Goal: Understand site structure: Understand site structure

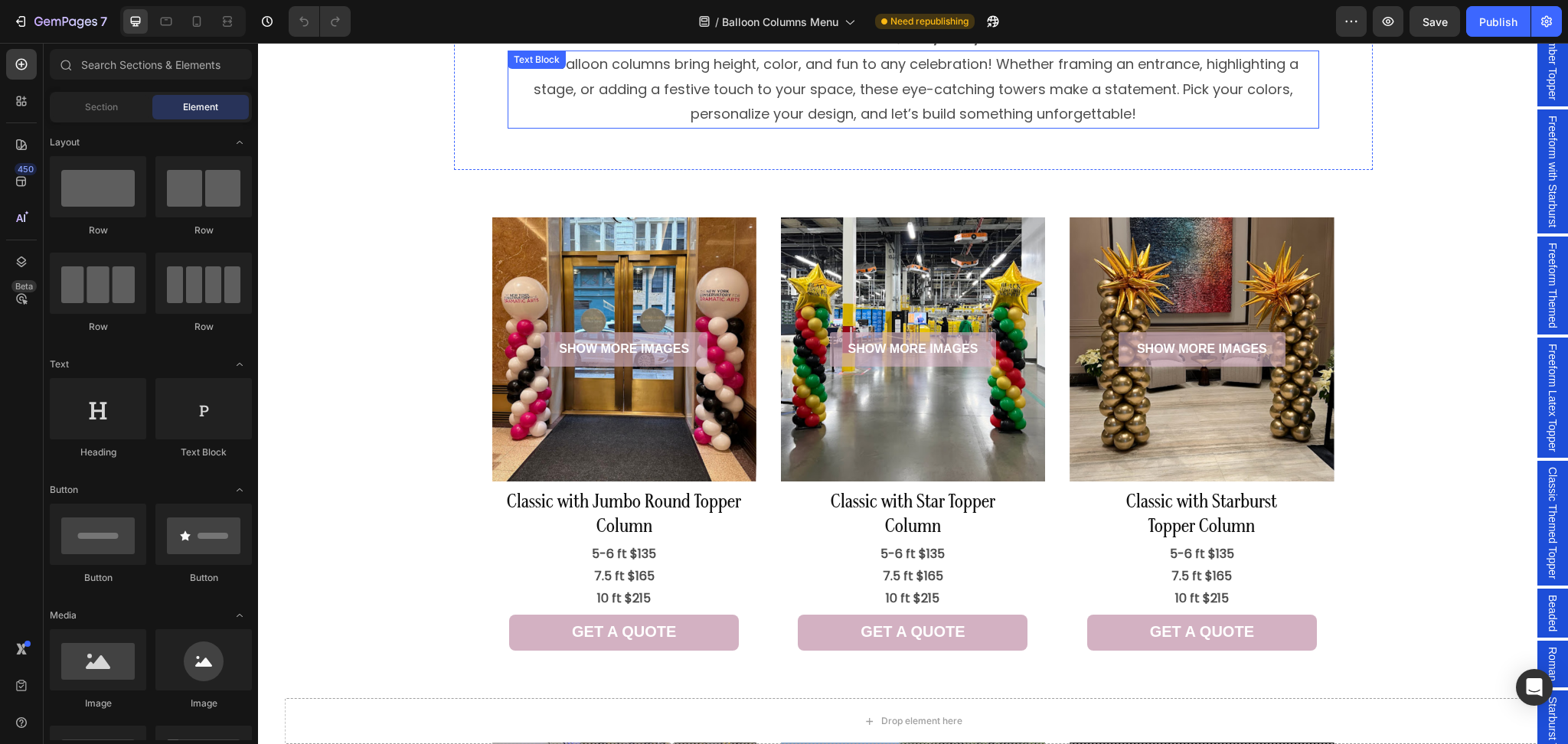
scroll to position [102, 0]
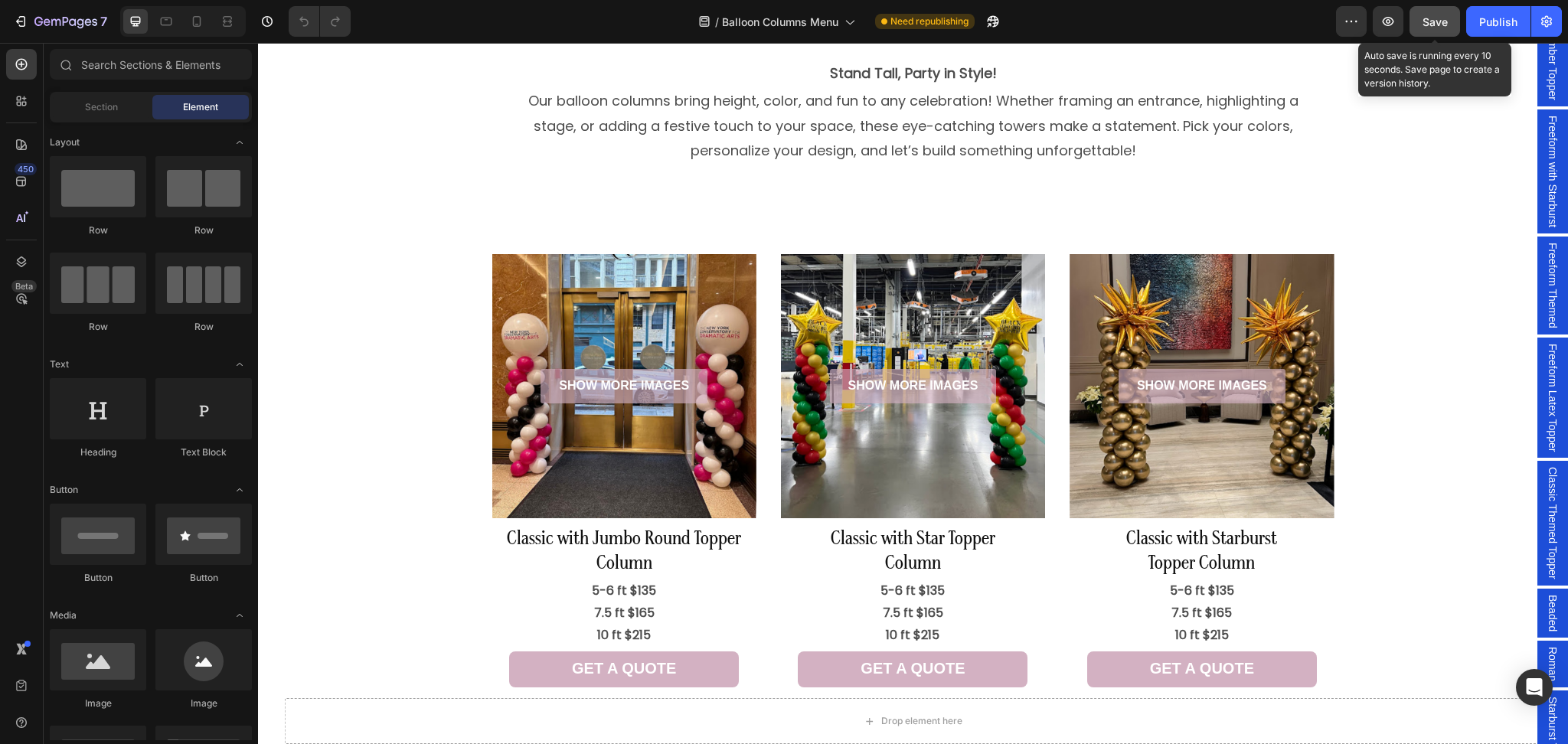
click at [1438, 18] on span "Save" at bounding box center [1435, 21] width 25 height 13
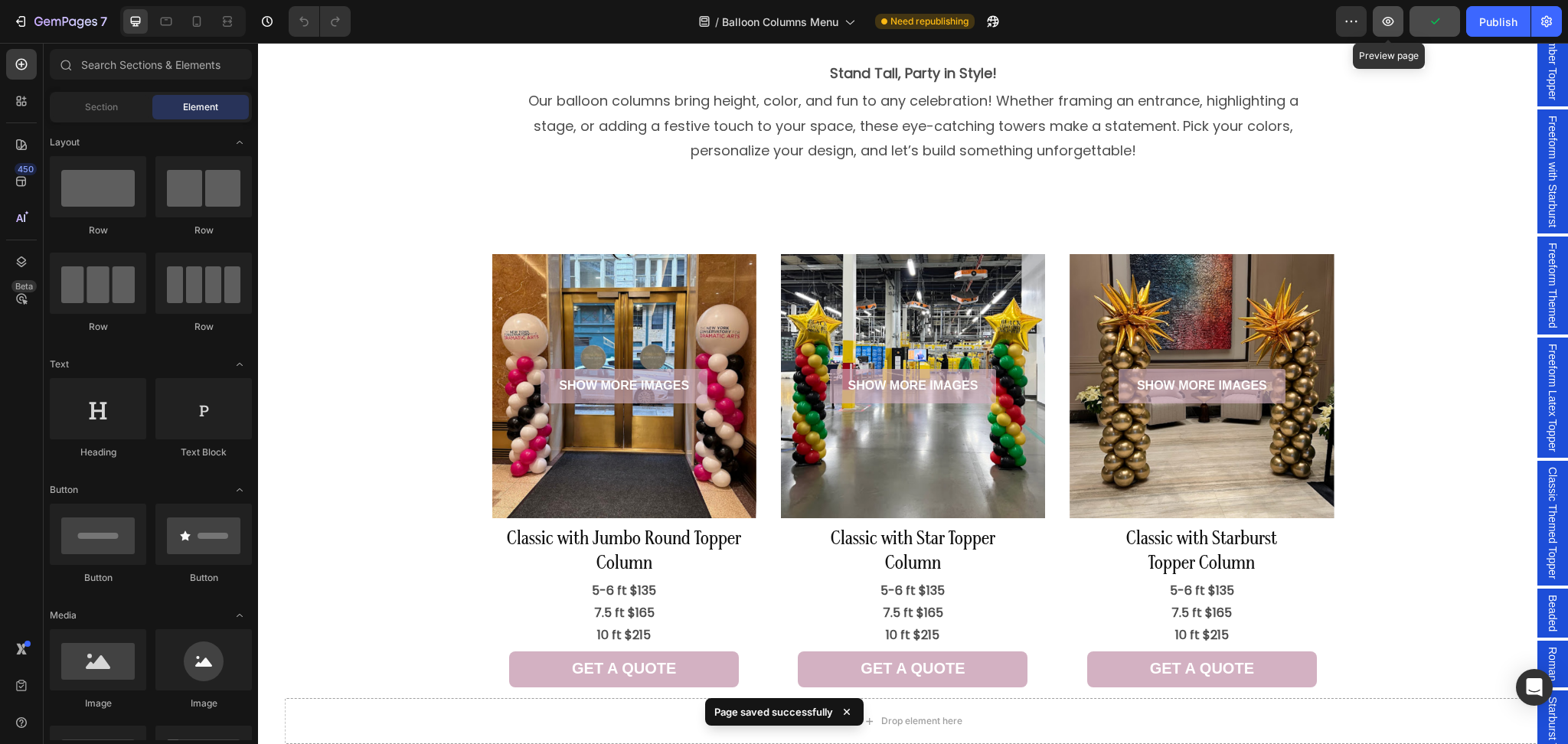
click at [1385, 30] on button "button" at bounding box center [1387, 21] width 31 height 31
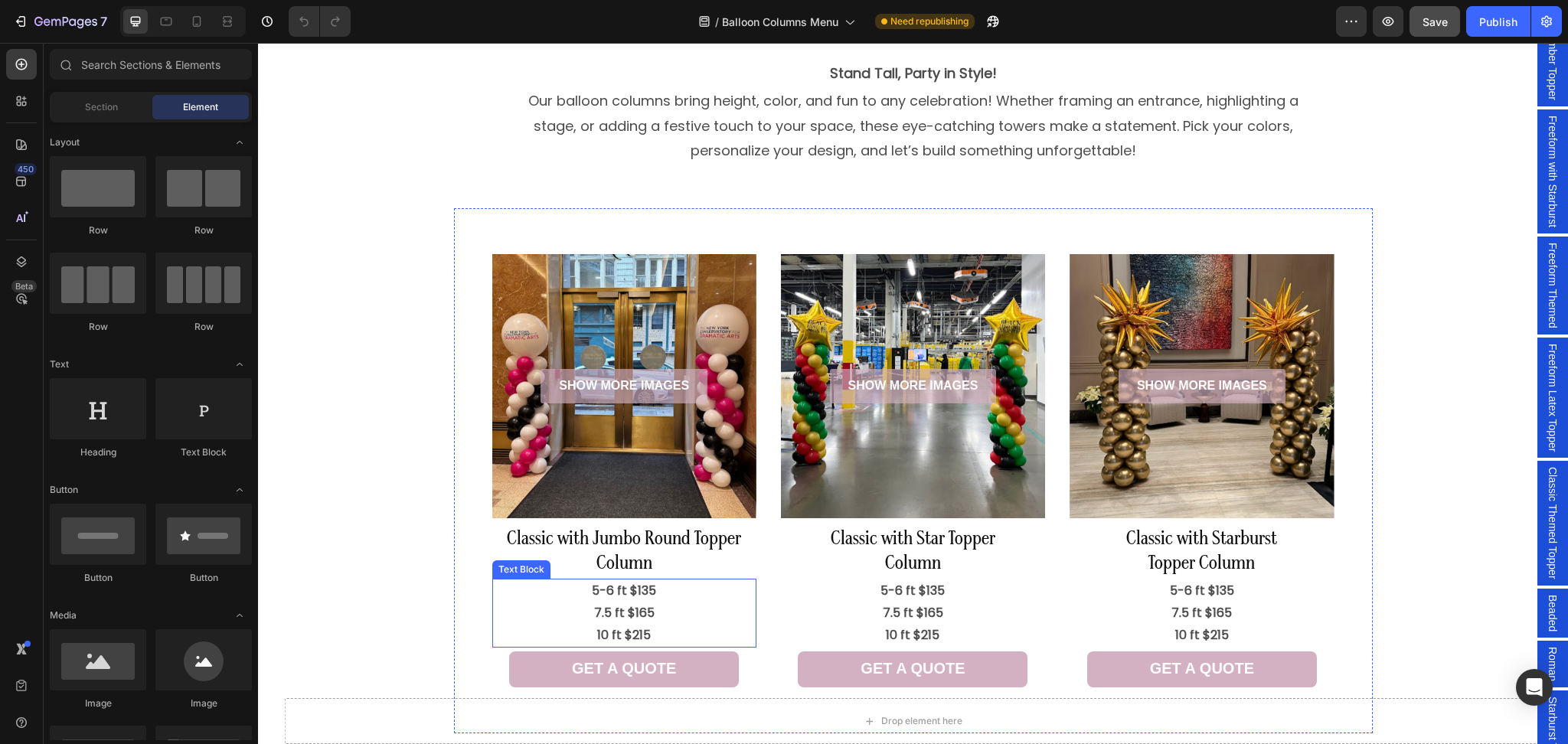
click at [642, 590] on p "5-6 ft $135" at bounding box center [623, 590] width 261 height 22
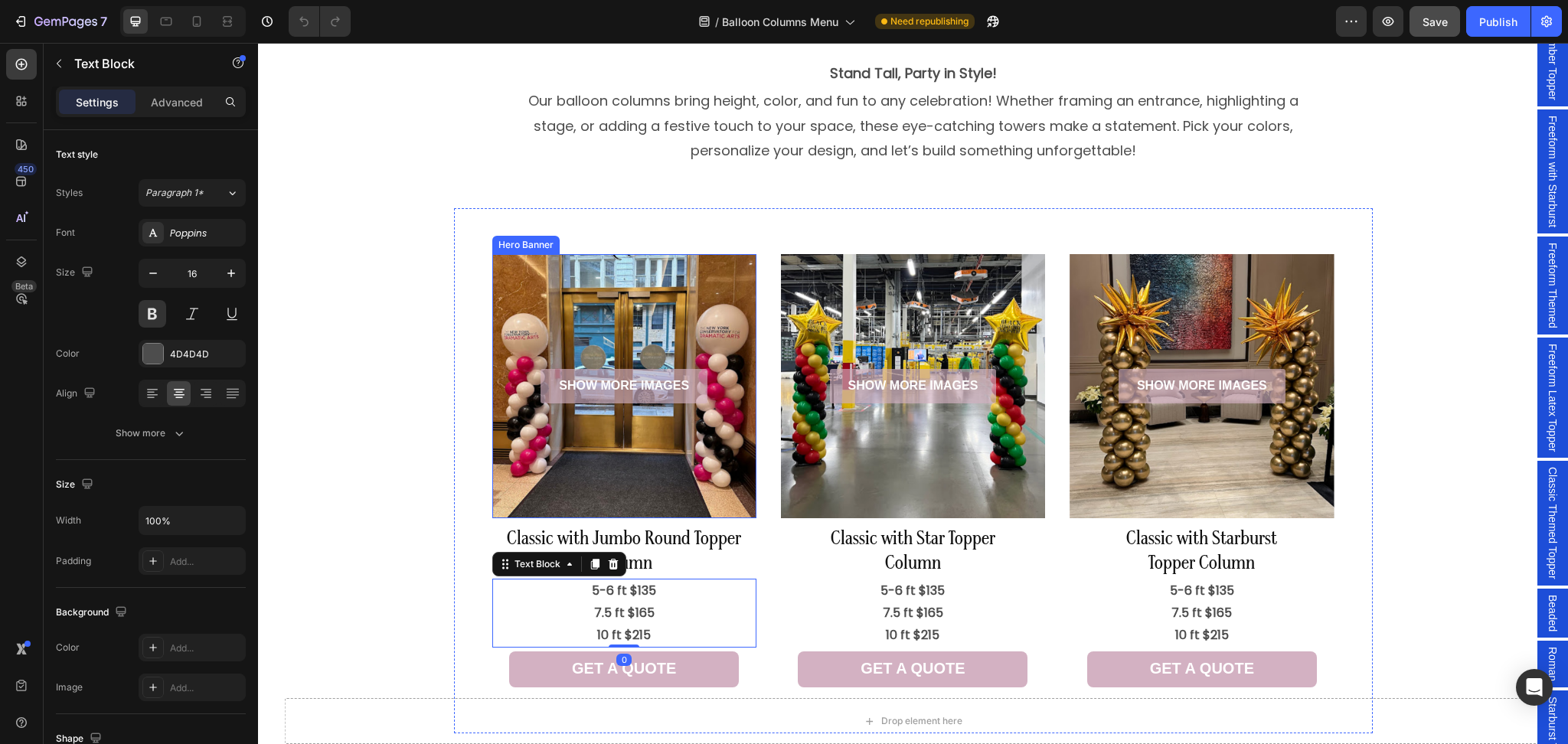
click at [679, 484] on div "Background Image" at bounding box center [624, 385] width 264 height 264
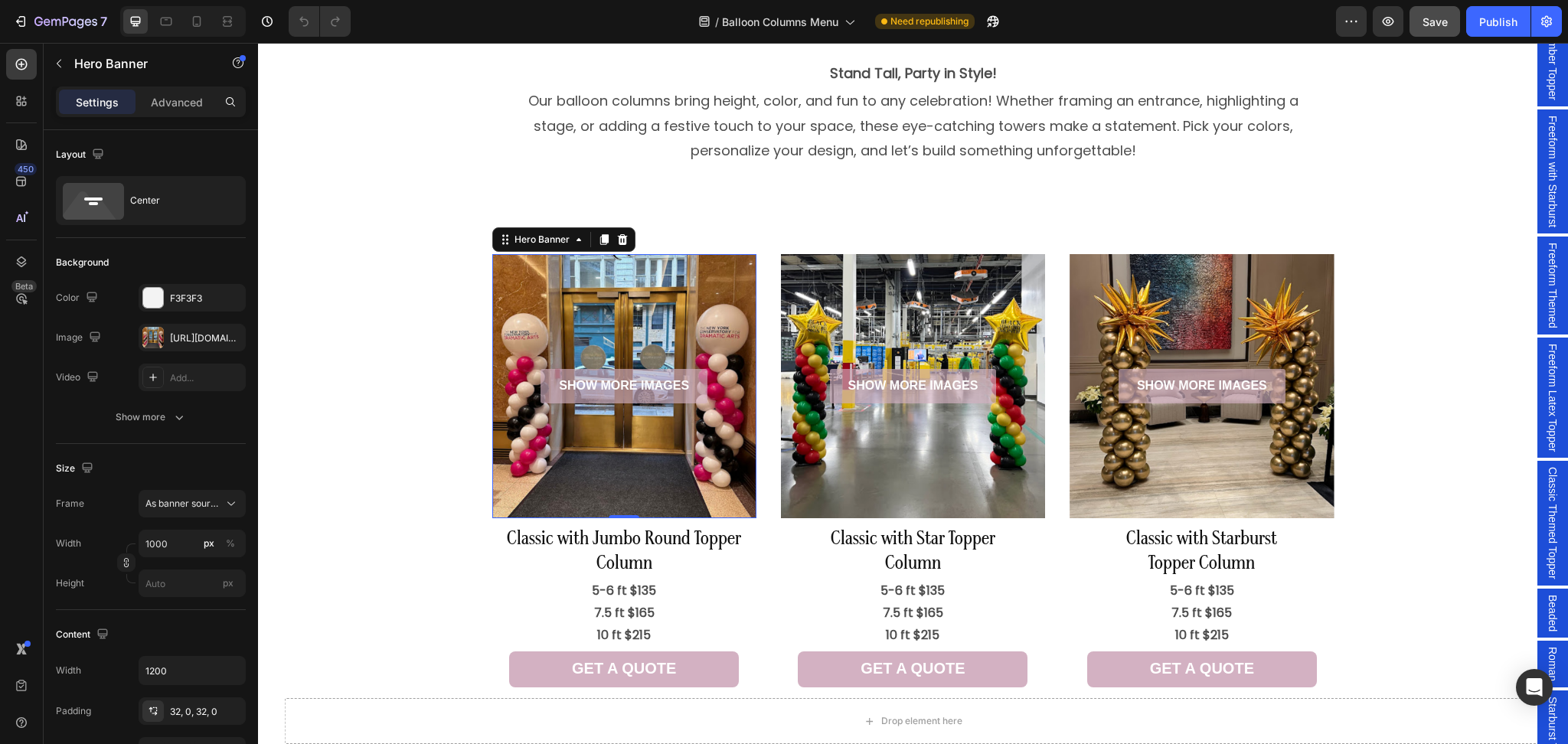
scroll to position [204, 0]
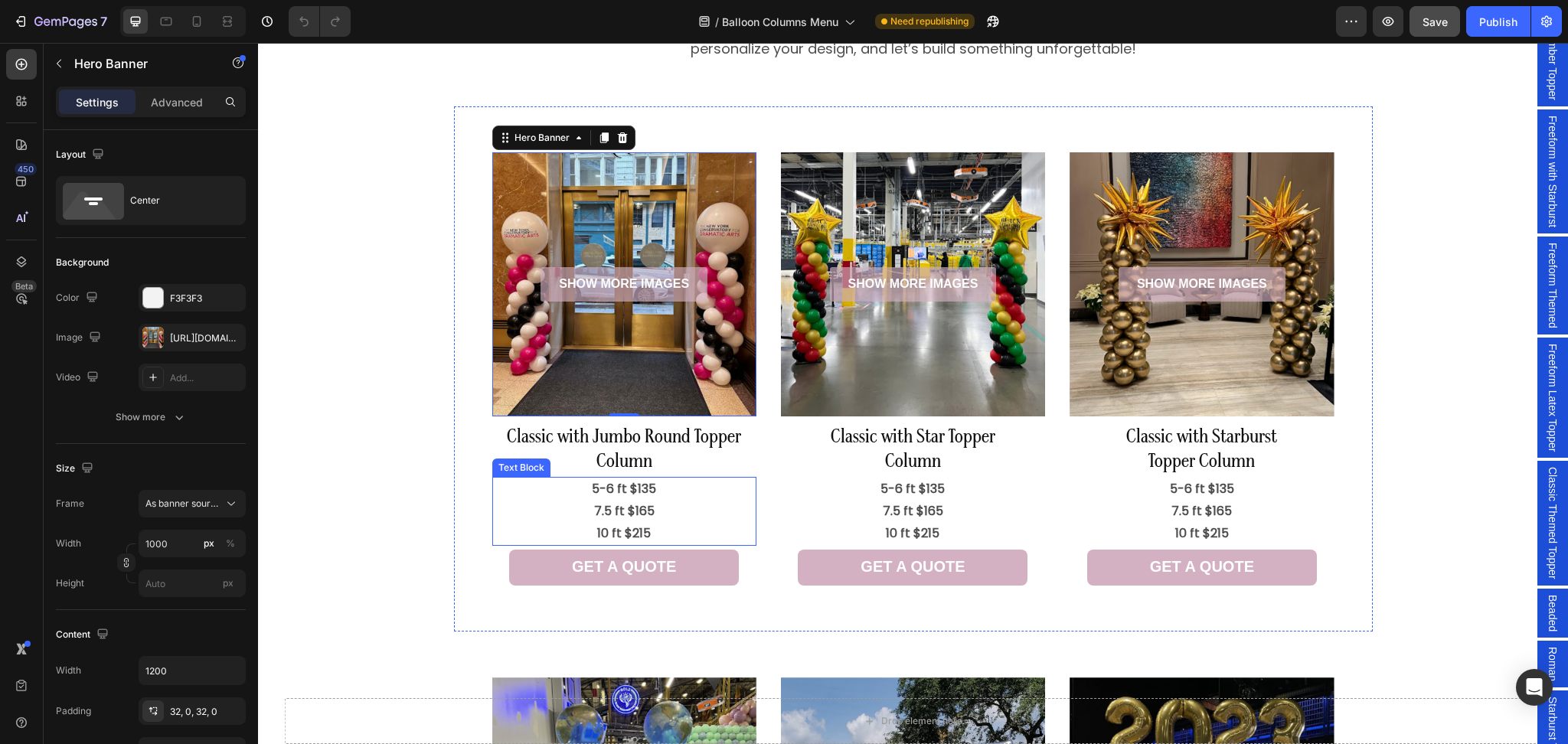
click at [609, 515] on p "7.5 ft $165" at bounding box center [623, 511] width 261 height 22
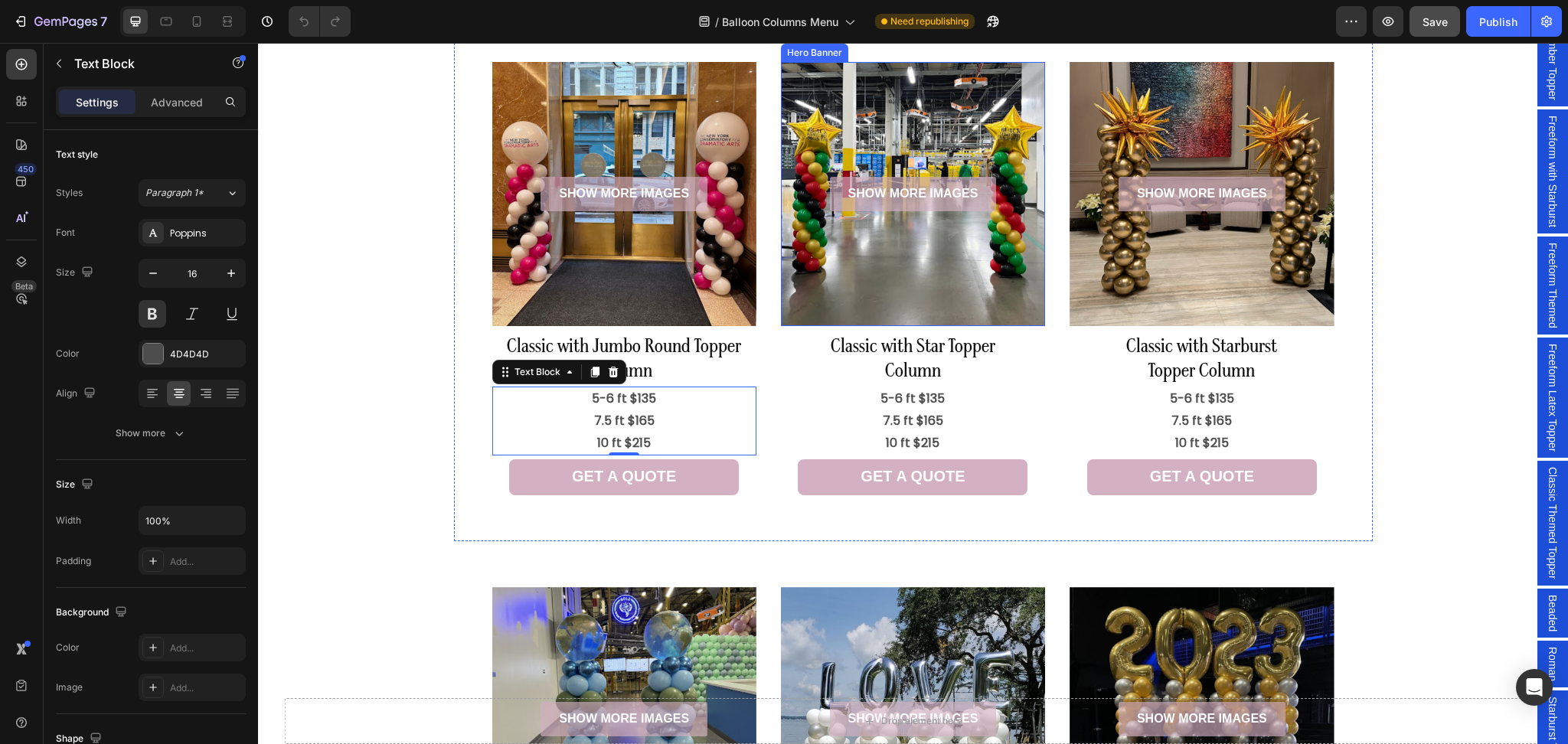
scroll to position [306, 0]
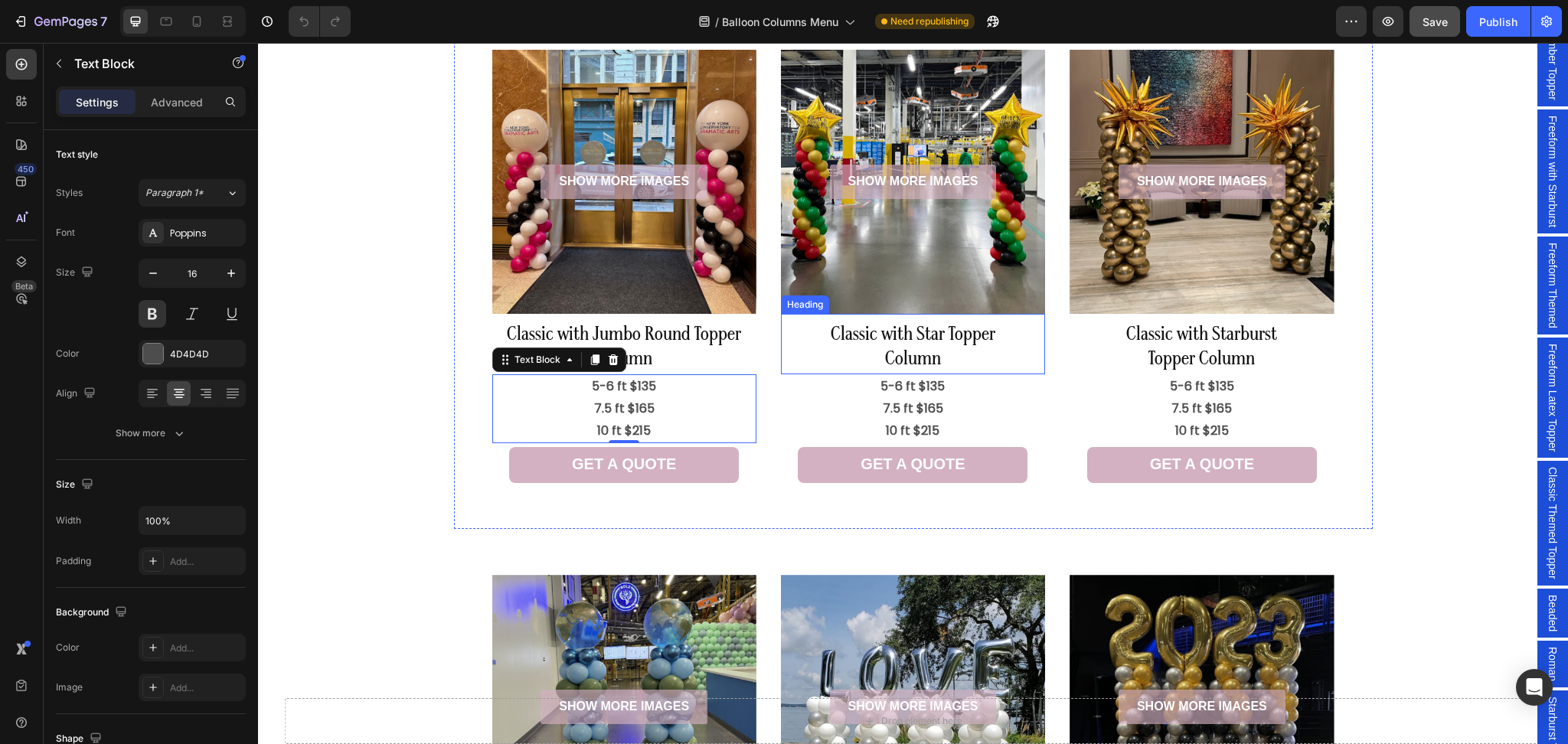
click at [969, 368] on h2 "Classic with Star Topper Column" at bounding box center [912, 347] width 264 height 53
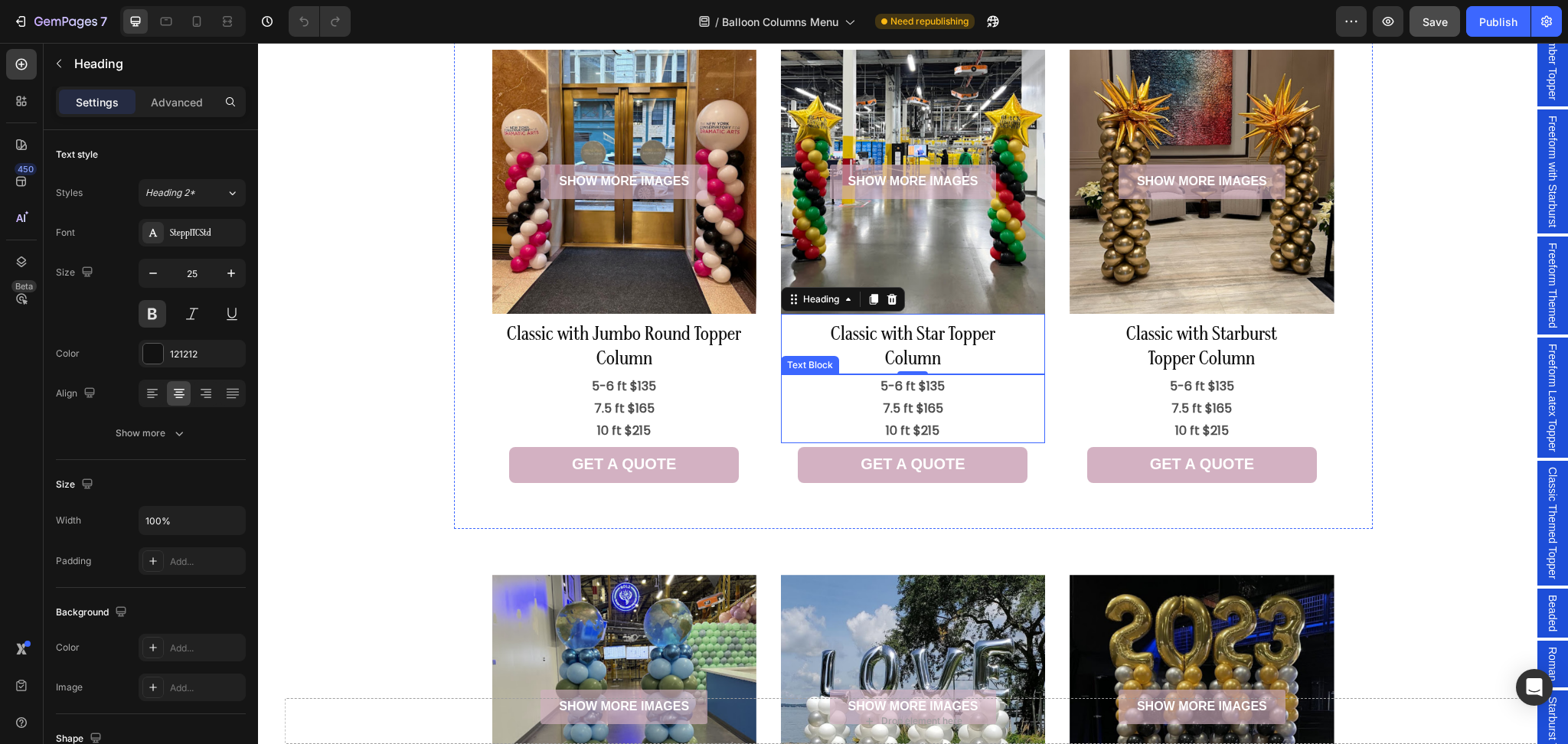
click at [926, 404] on p "7.5 ft $165" at bounding box center [912, 408] width 261 height 22
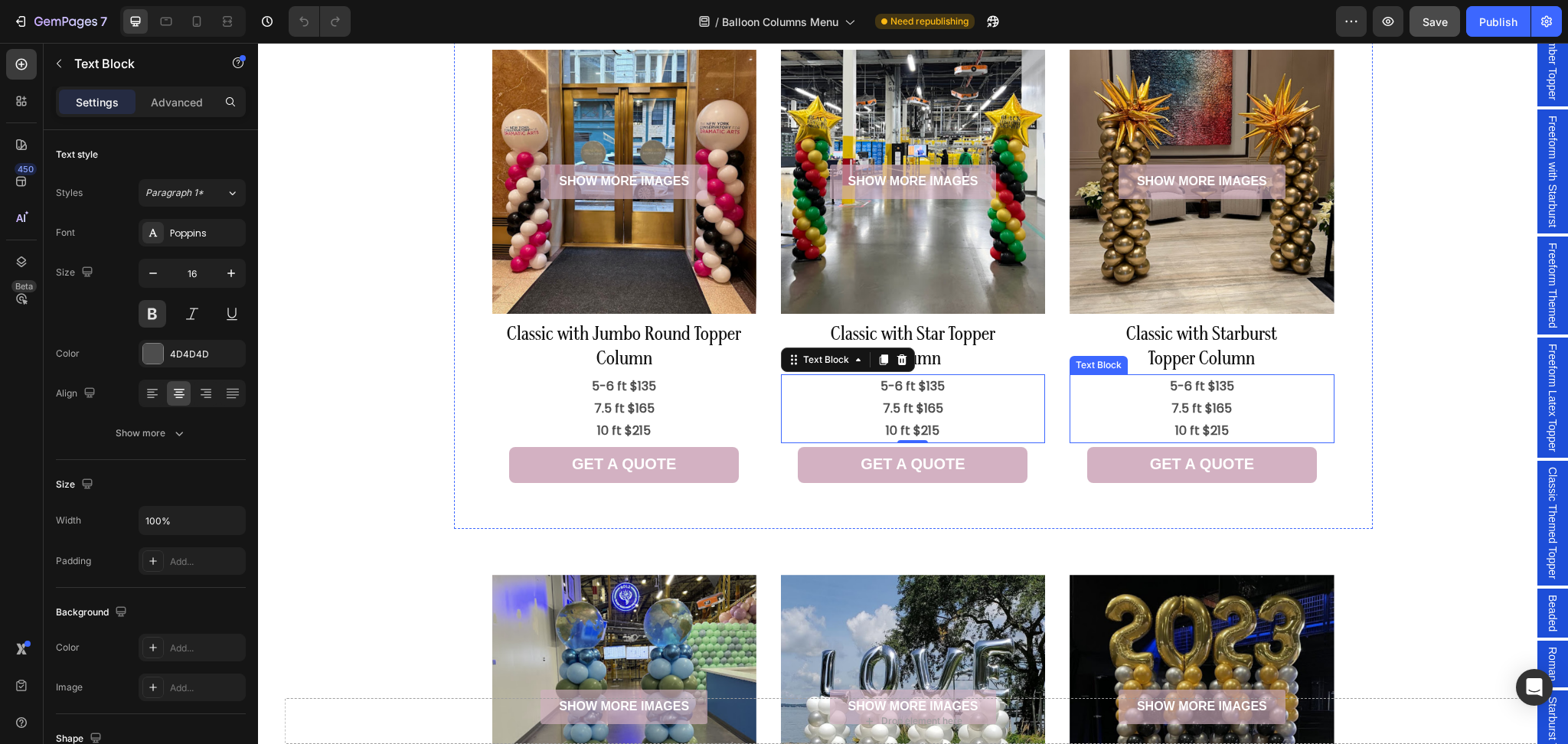
click at [1231, 404] on p "7.5 ft $165" at bounding box center [1201, 408] width 261 height 22
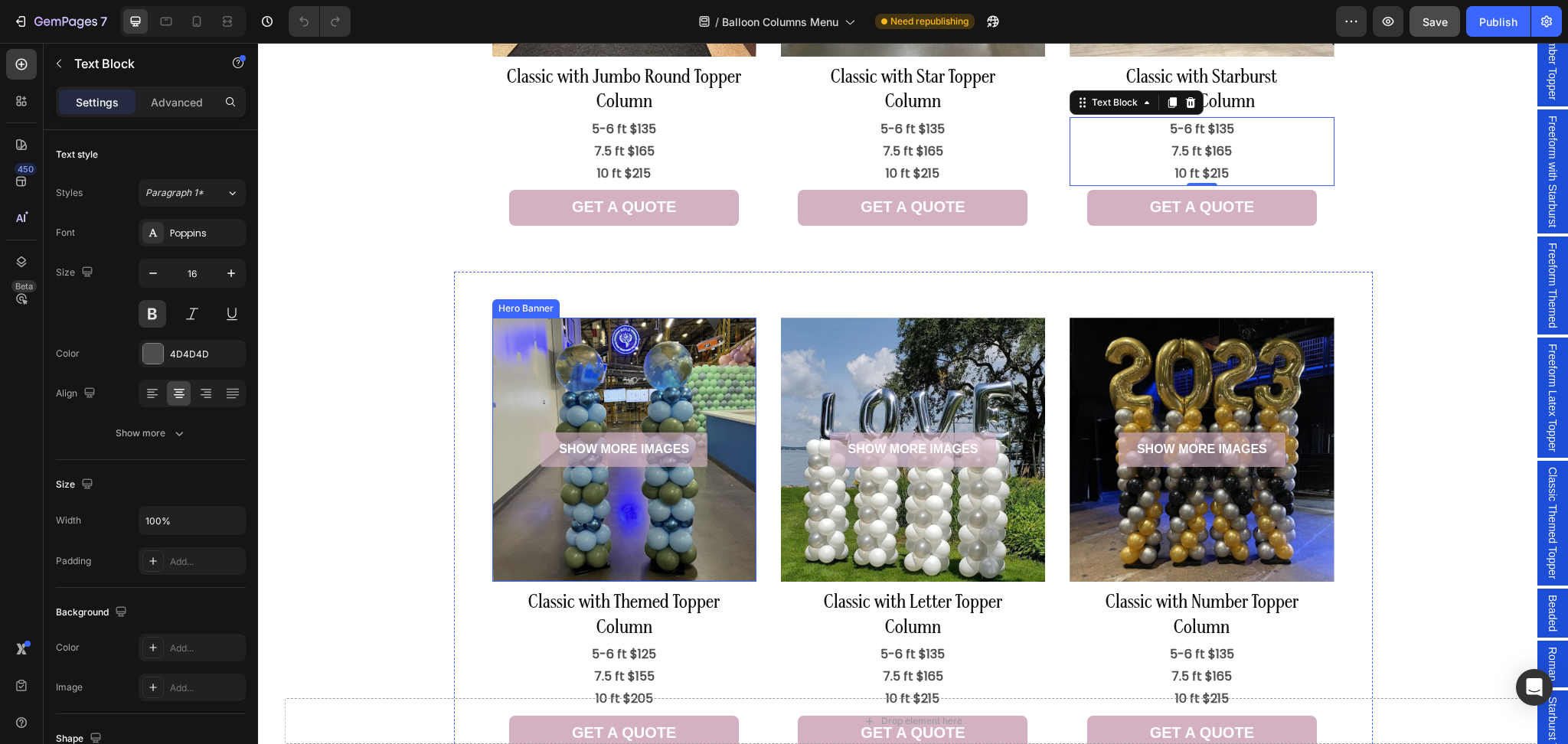
scroll to position [612, 0]
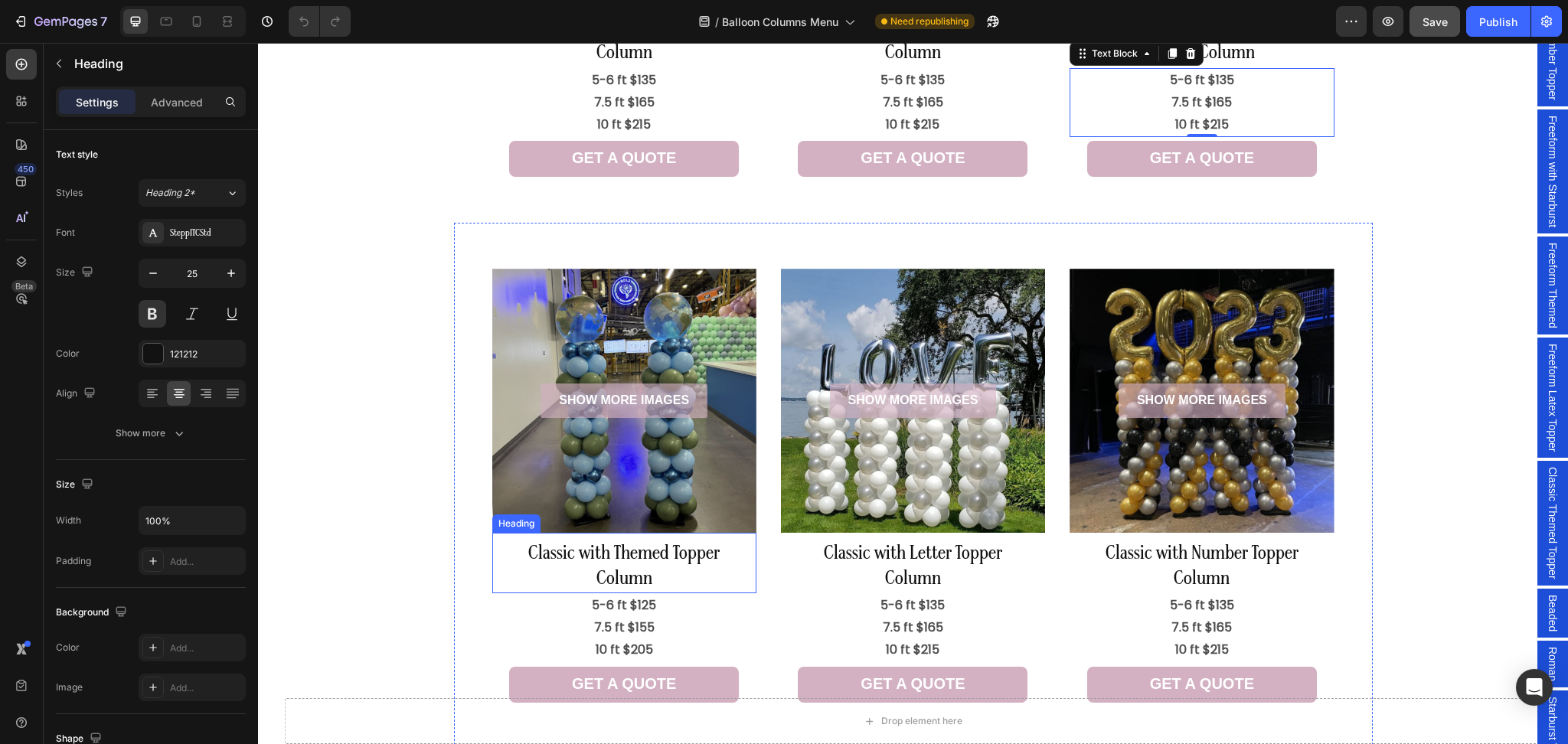
click at [687, 578] on h2 "Classic with Themed Topper Column" at bounding box center [624, 567] width 264 height 53
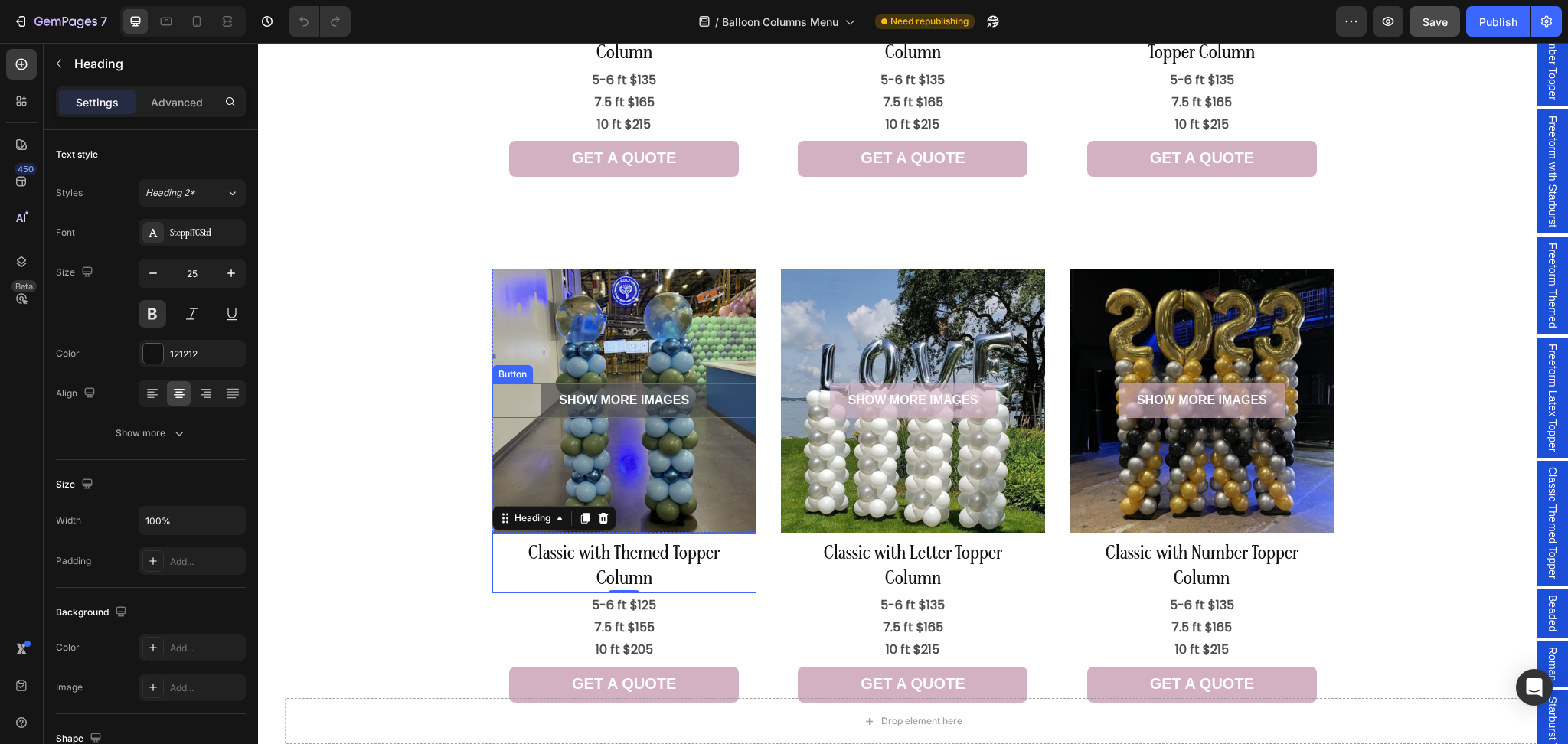
scroll to position [714, 0]
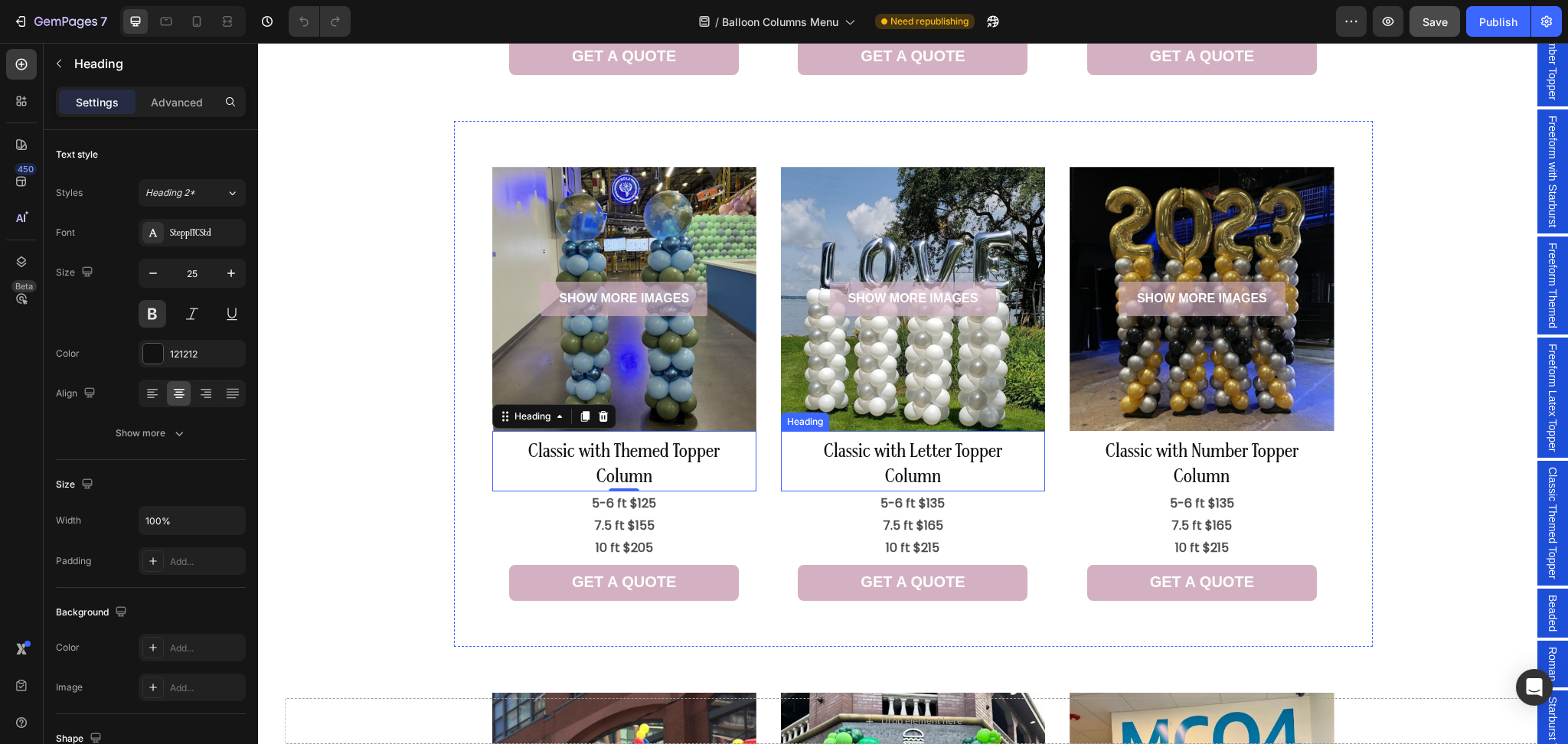
click at [960, 485] on h2 "Classic with Letter Topper Column" at bounding box center [912, 465] width 264 height 53
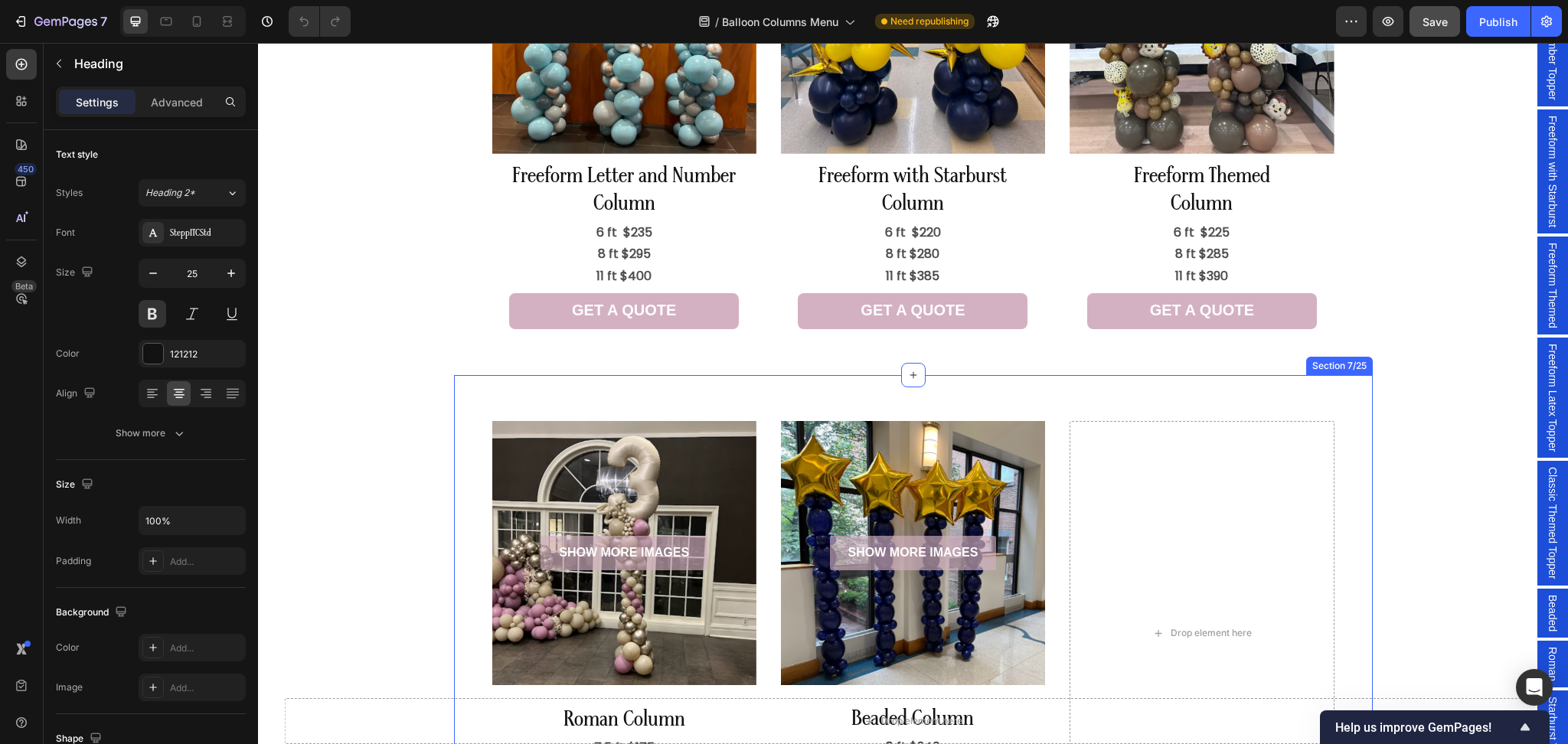
scroll to position [1938, 0]
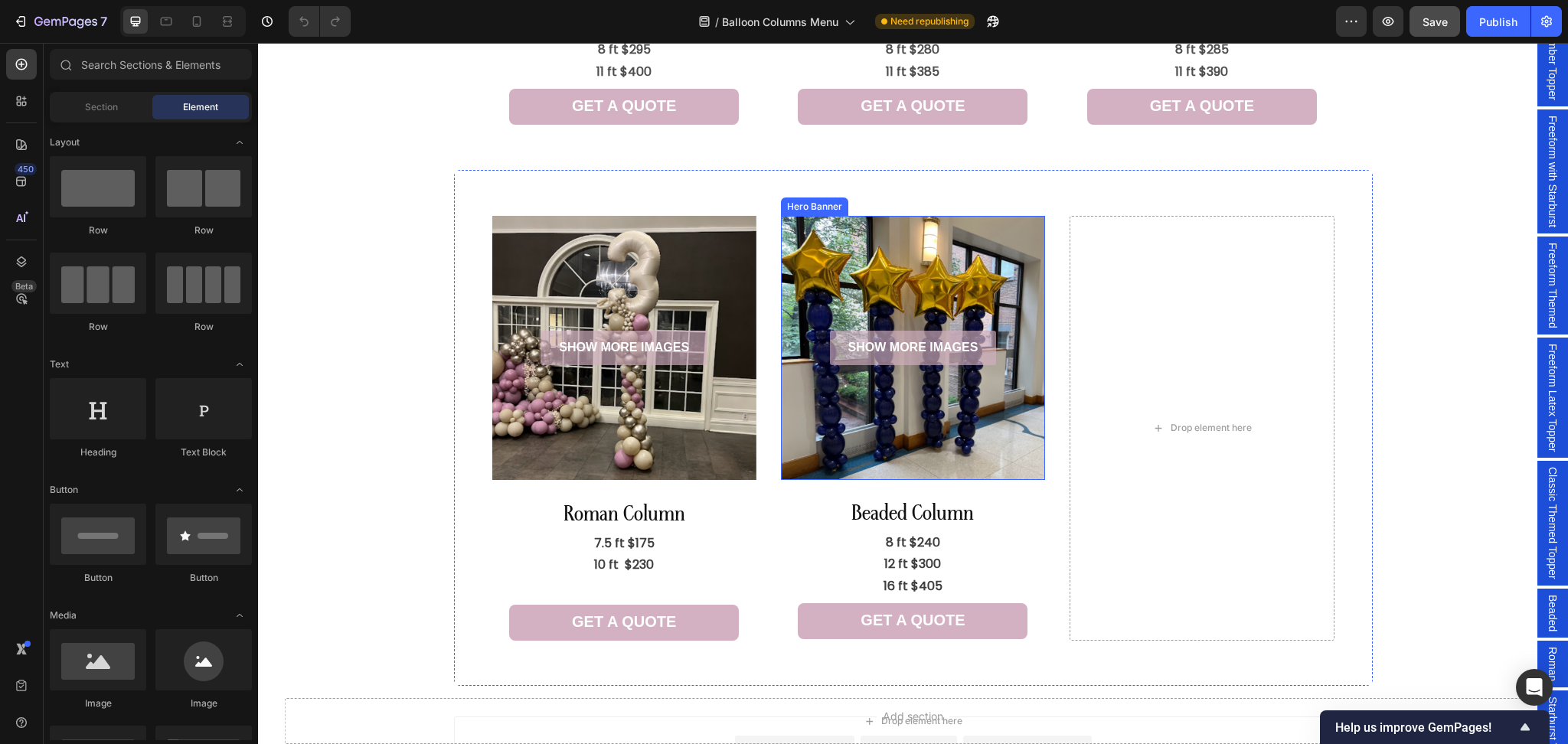
scroll to position [2406, 0]
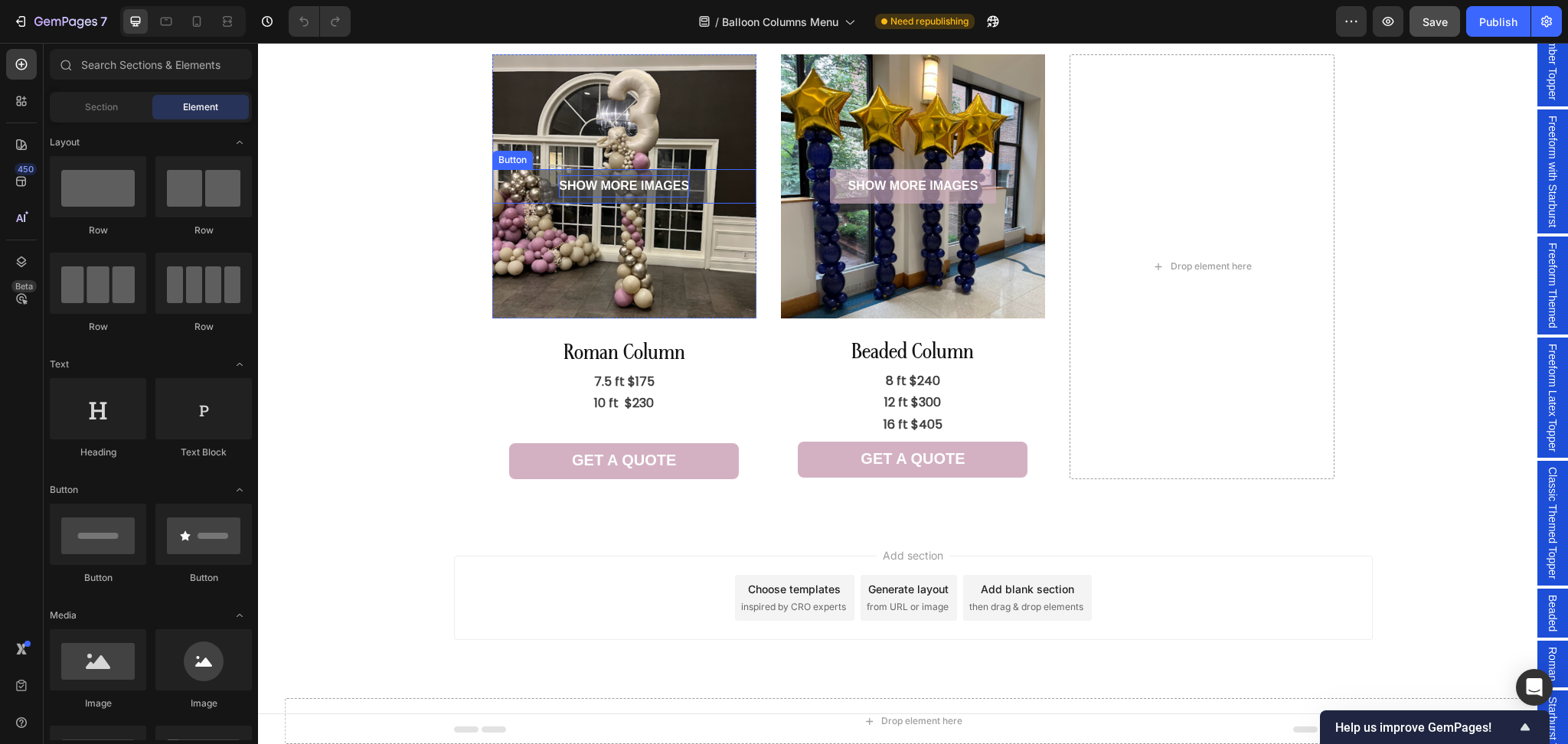
click at [631, 182] on p "SHOW MORE IMAGES" at bounding box center [624, 186] width 130 height 22
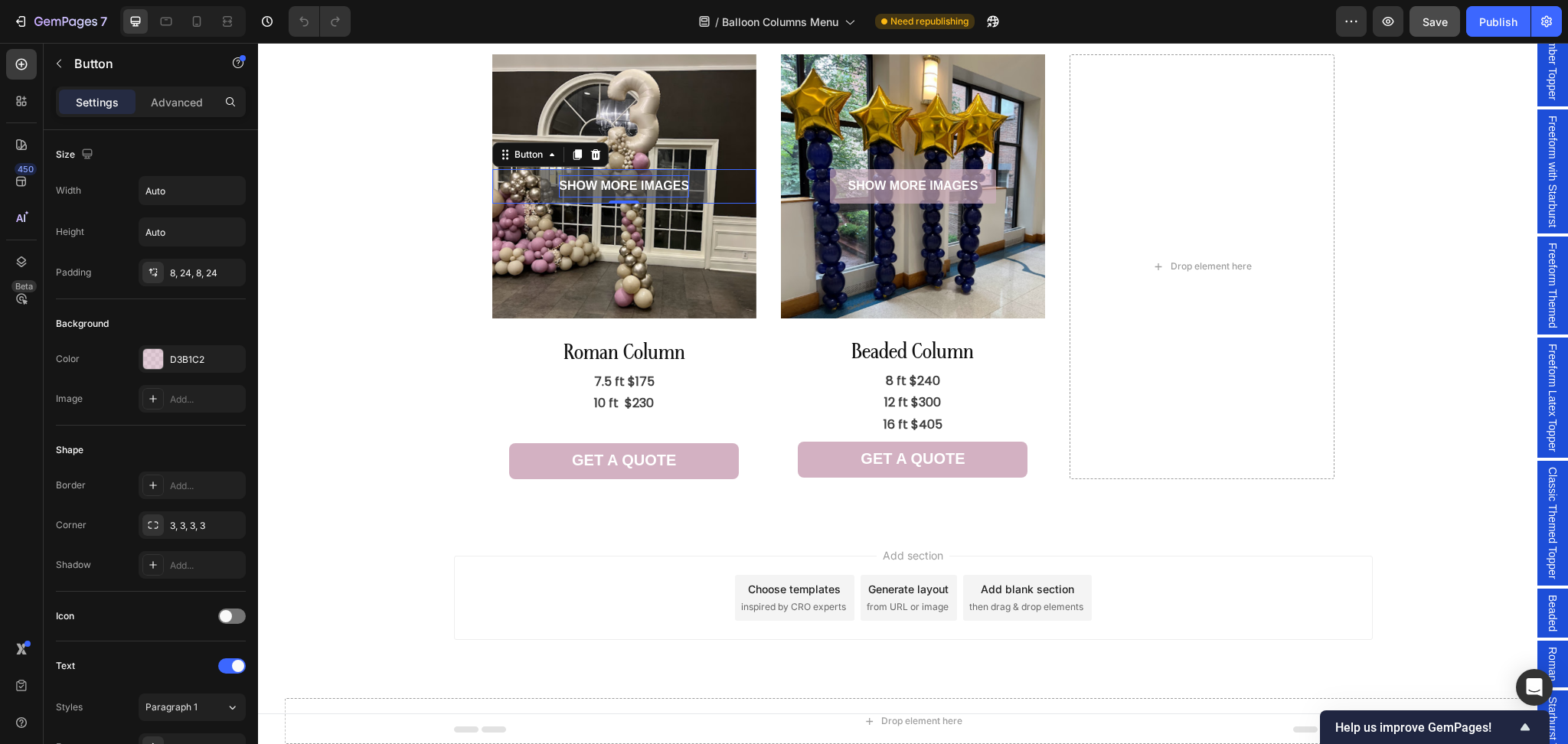
click at [595, 190] on p "SHOW MORE IMAGES" at bounding box center [624, 186] width 130 height 22
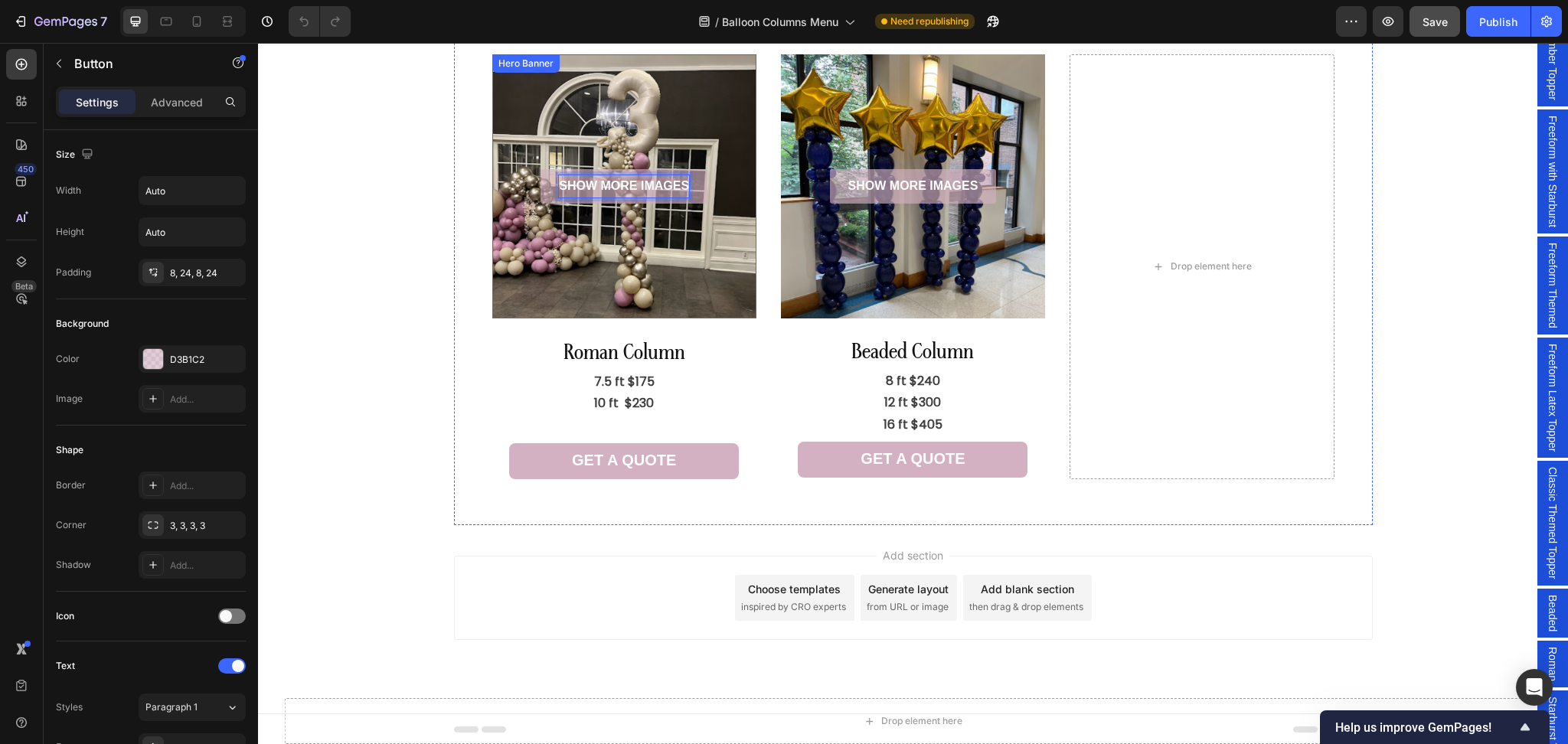
scroll to position [2304, 0]
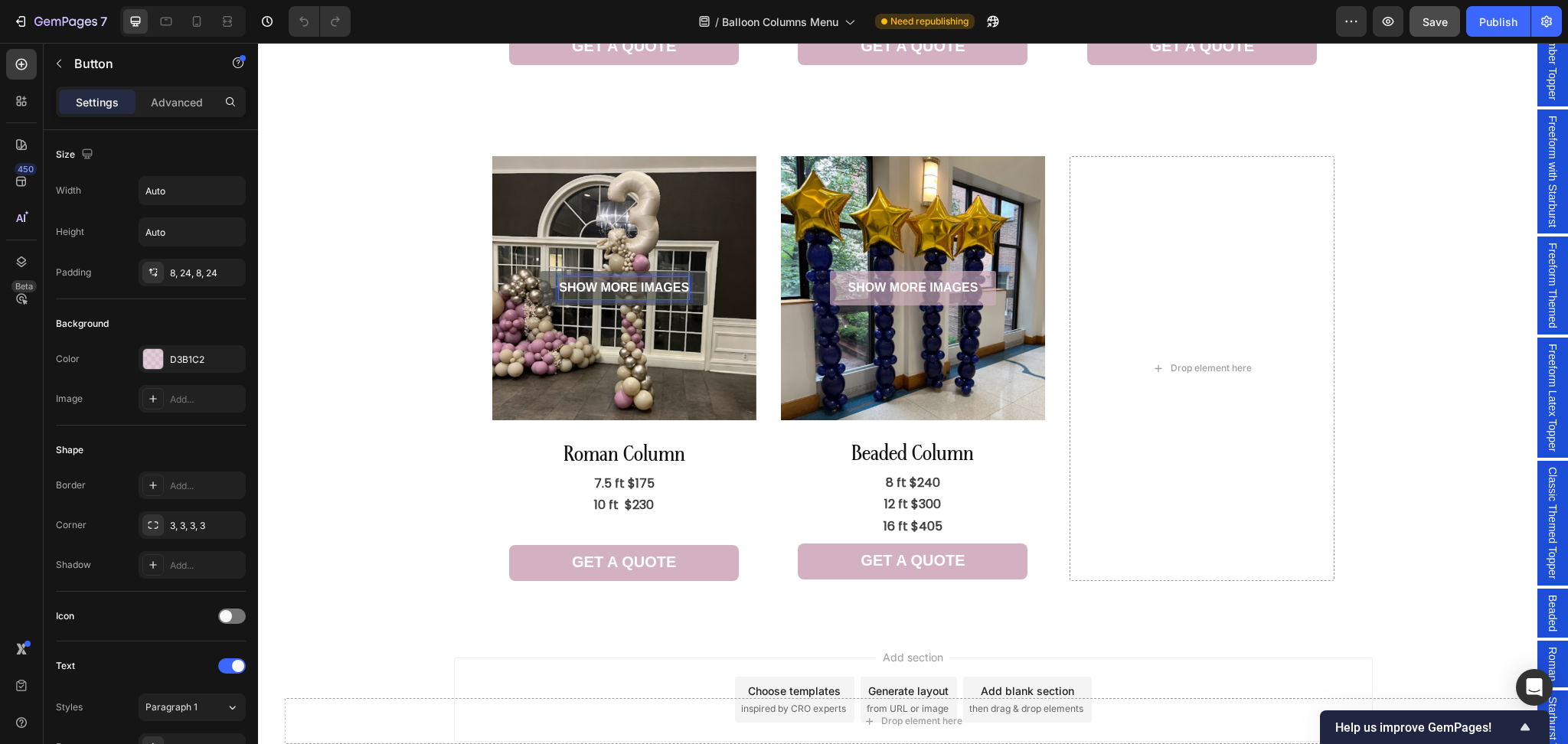
click at [655, 286] on p "SHOW MORE IMAGES" at bounding box center [624, 288] width 130 height 22
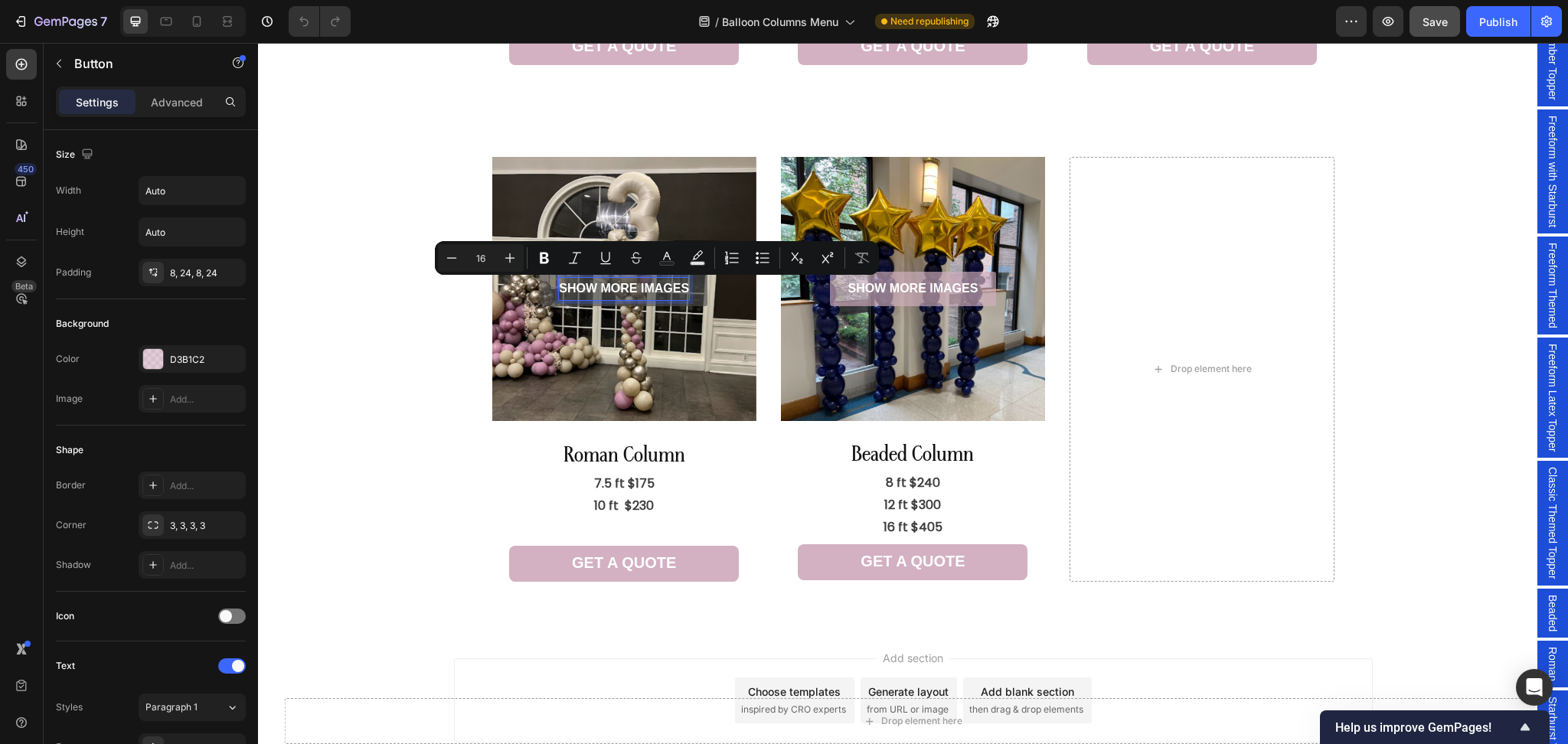
click at [596, 288] on p "SHOW MORE IMAGES" at bounding box center [624, 289] width 130 height 22
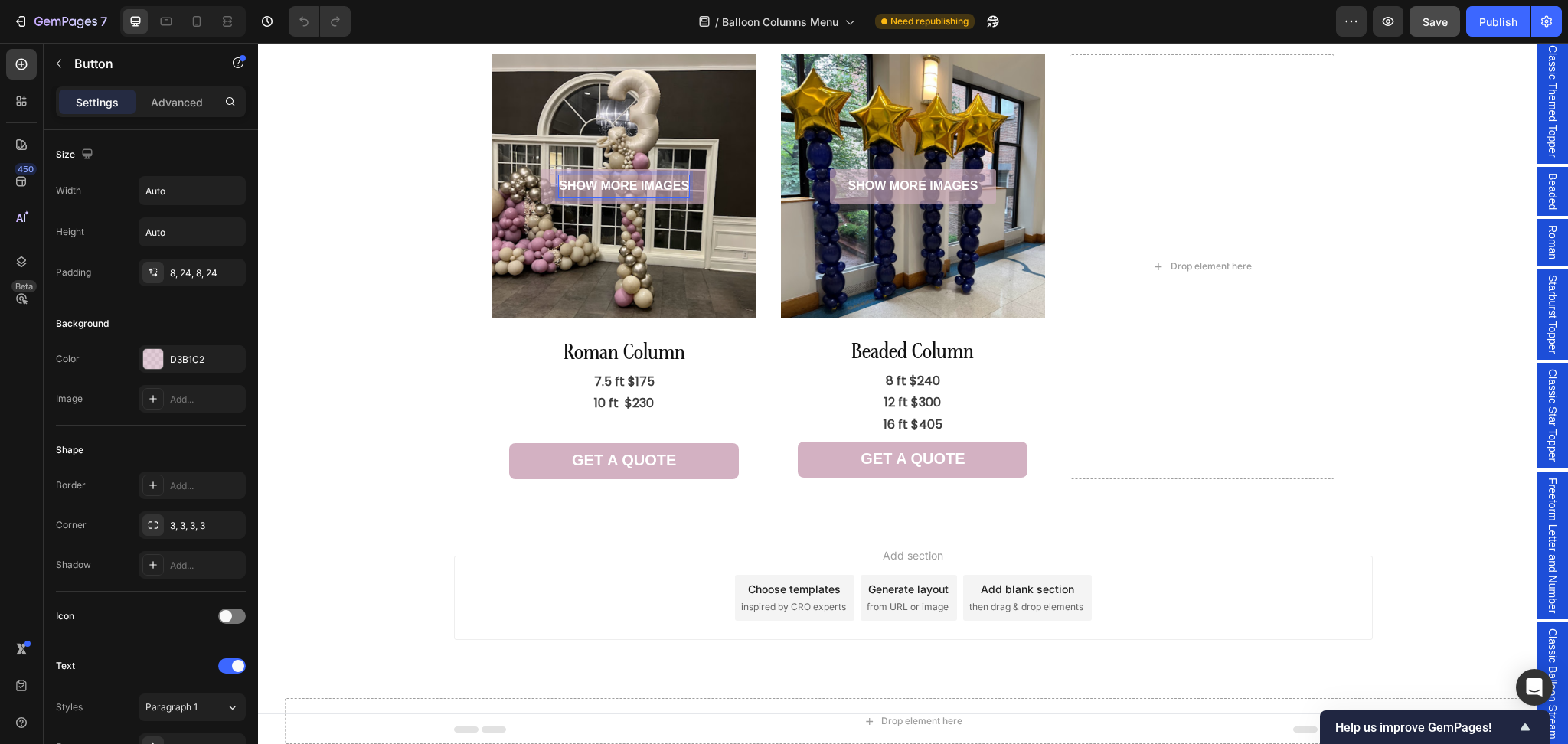
scroll to position [319, 0]
click at [1545, 355] on span "Roman" at bounding box center [1552, 343] width 15 height 34
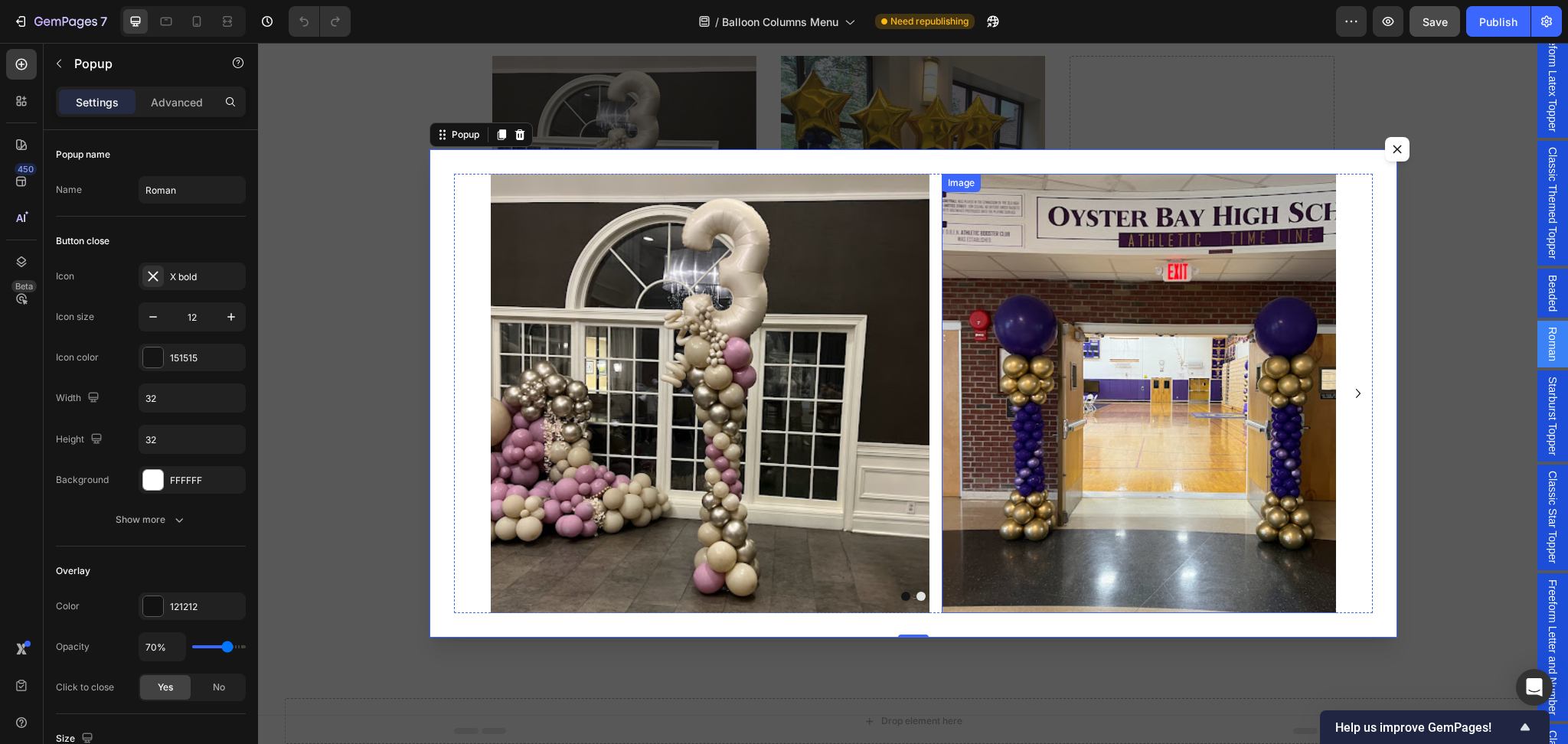
scroll to position [2406, 0]
click at [1350, 393] on icon "Carousel Next Arrow" at bounding box center [1357, 393] width 18 height 18
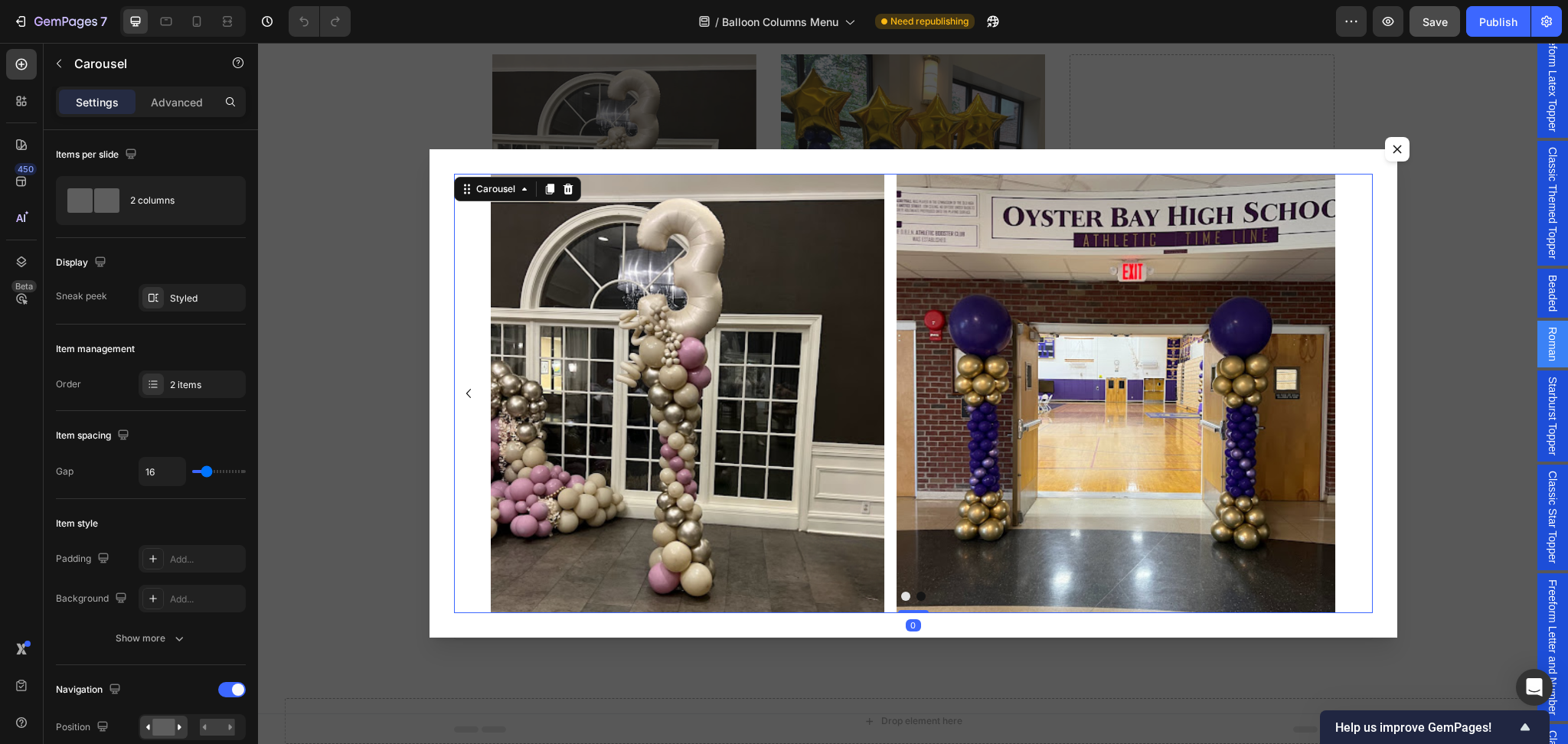
click at [465, 391] on icon "Carousel Back Arrow" at bounding box center [468, 393] width 18 height 18
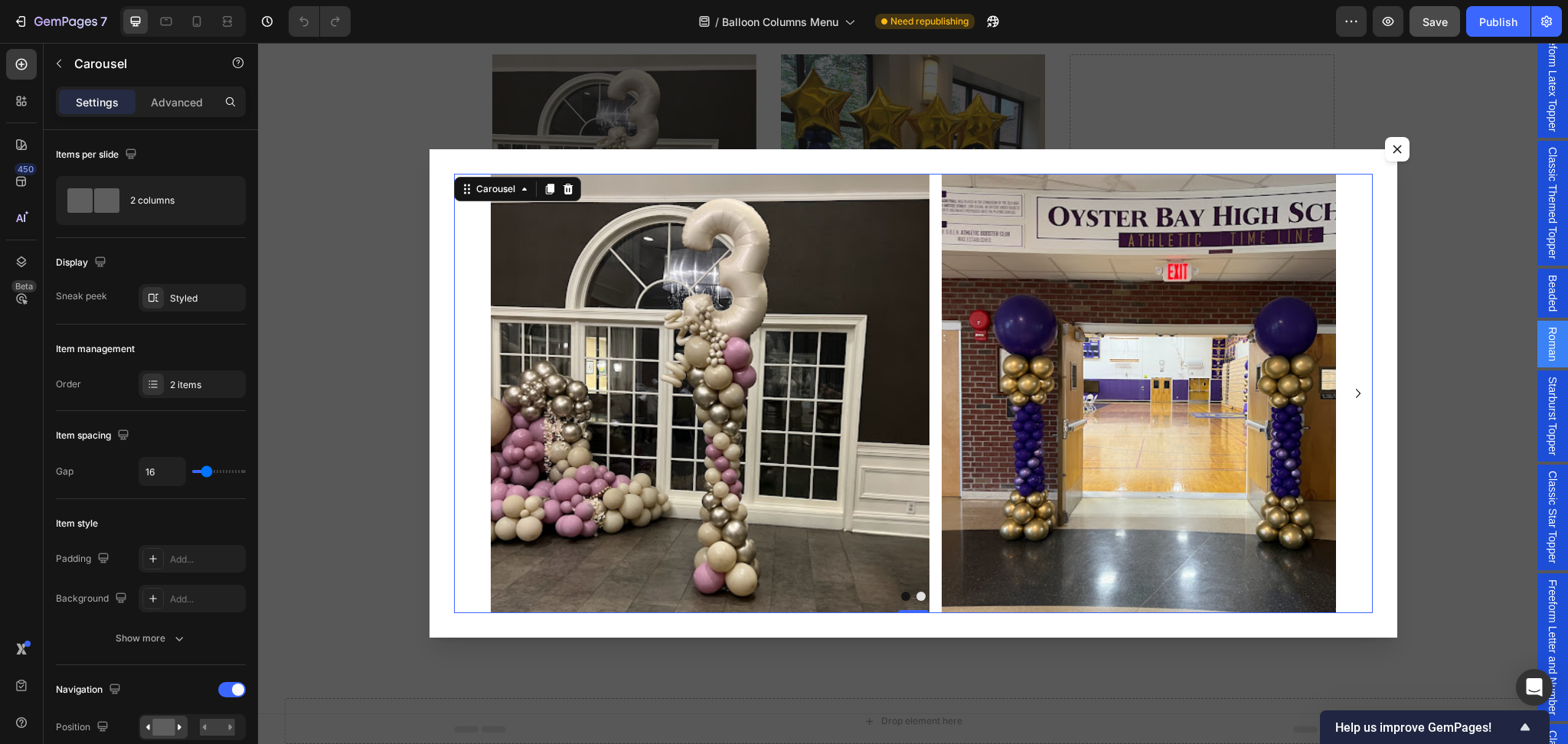
click at [1349, 393] on icon "Carousel Next Arrow" at bounding box center [1357, 393] width 18 height 18
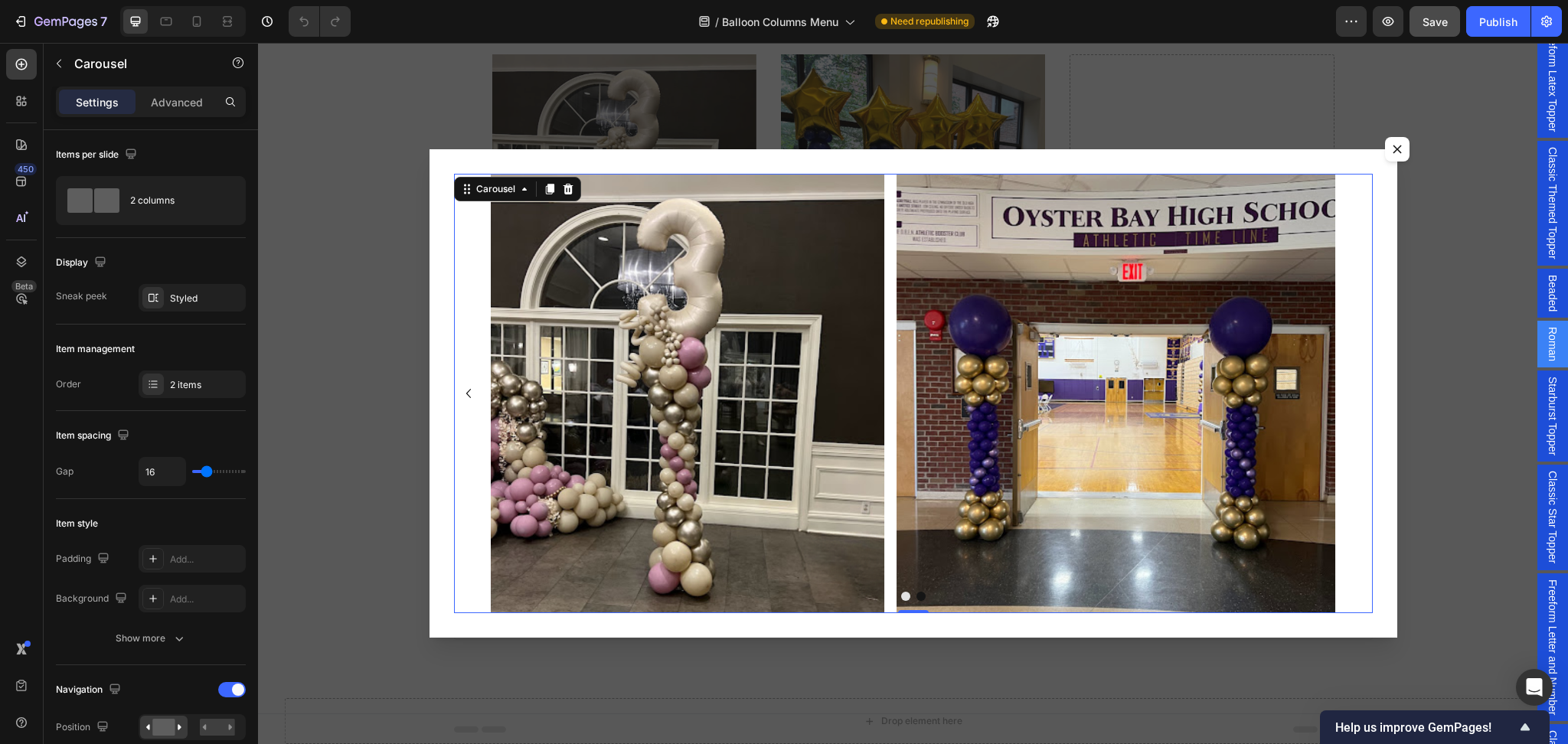
click at [465, 393] on icon "Carousel Back Arrow" at bounding box center [467, 393] width 4 height 9
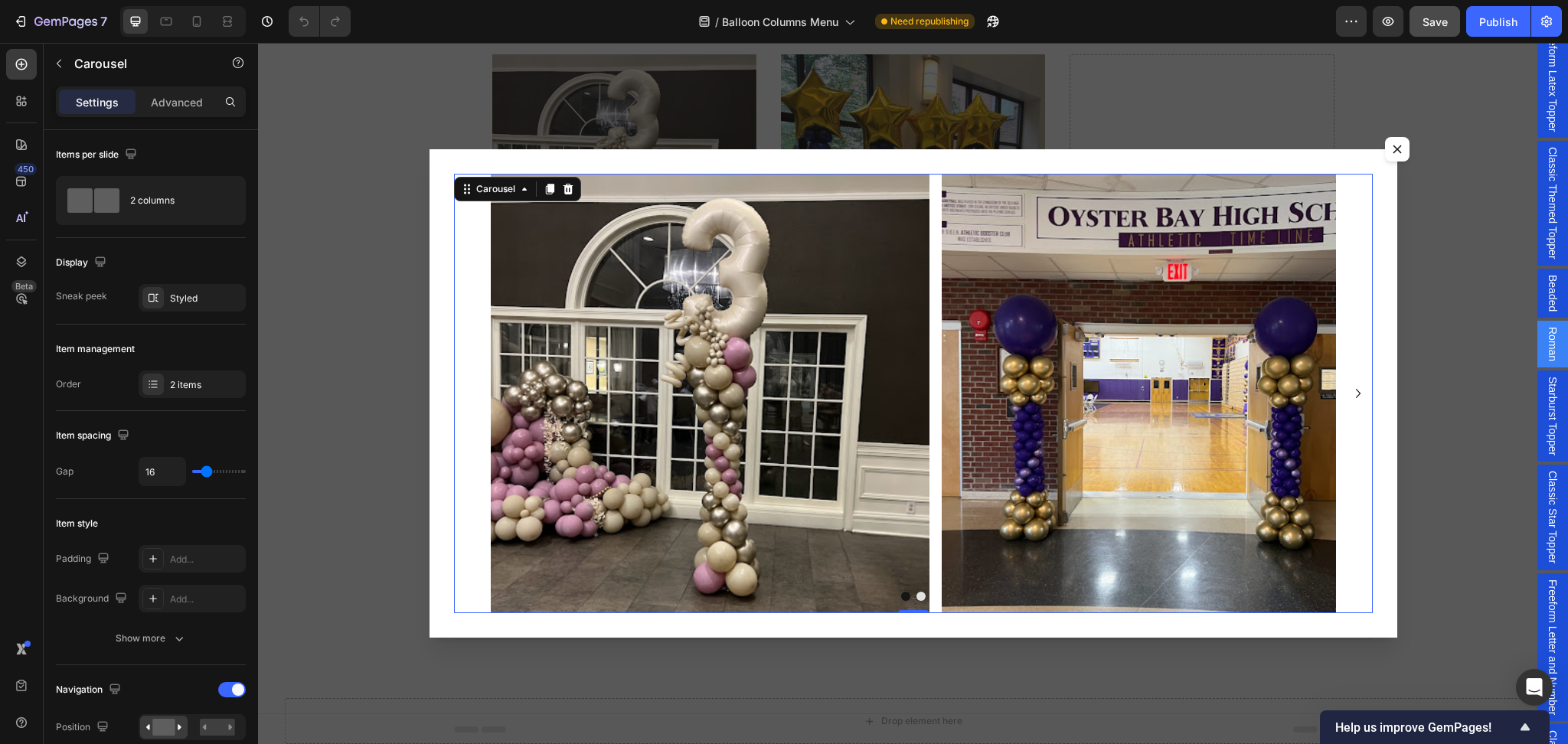
click at [1349, 393] on icon "Carousel Next Arrow" at bounding box center [1357, 393] width 18 height 18
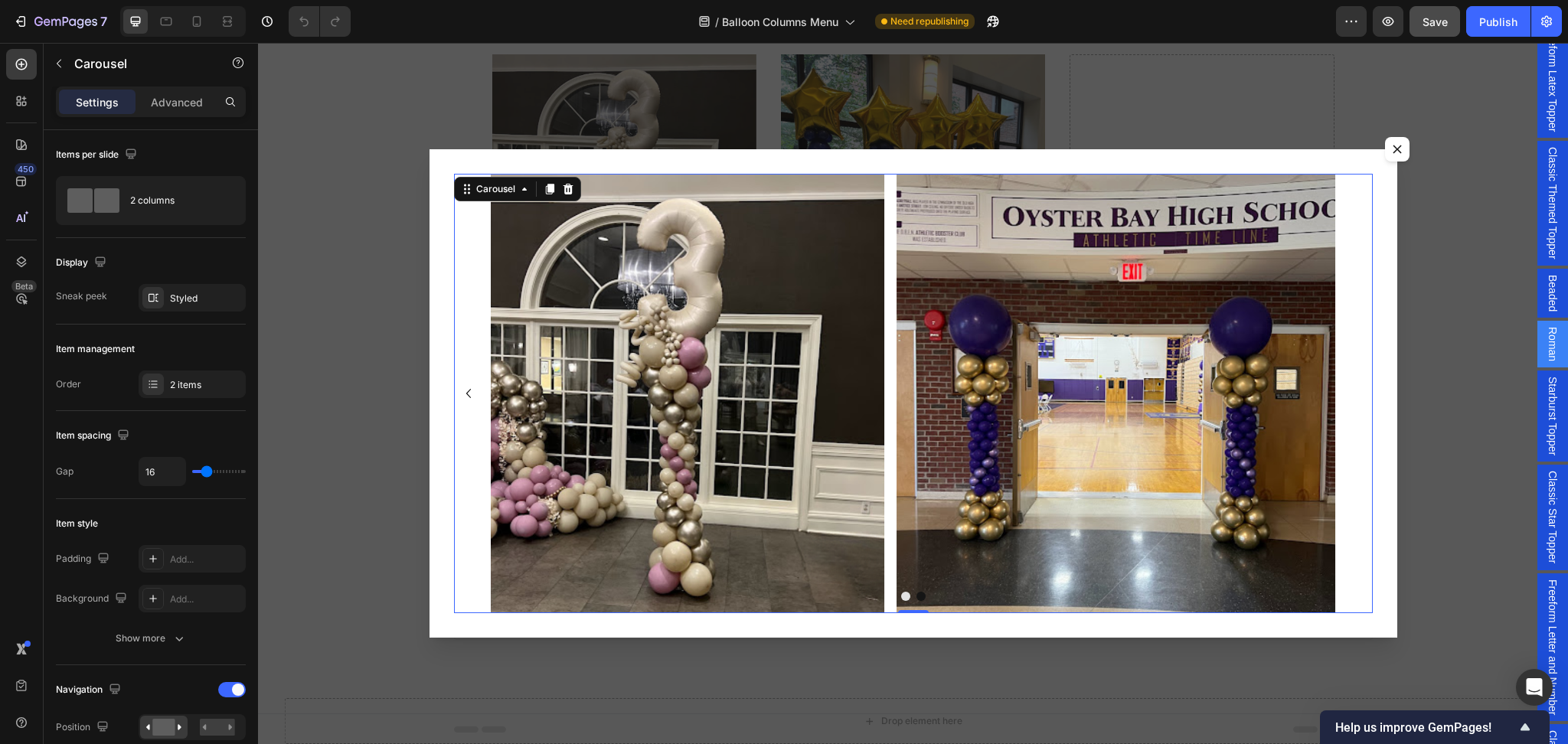
click at [1349, 393] on div "Image Image" at bounding box center [913, 393] width 918 height 439
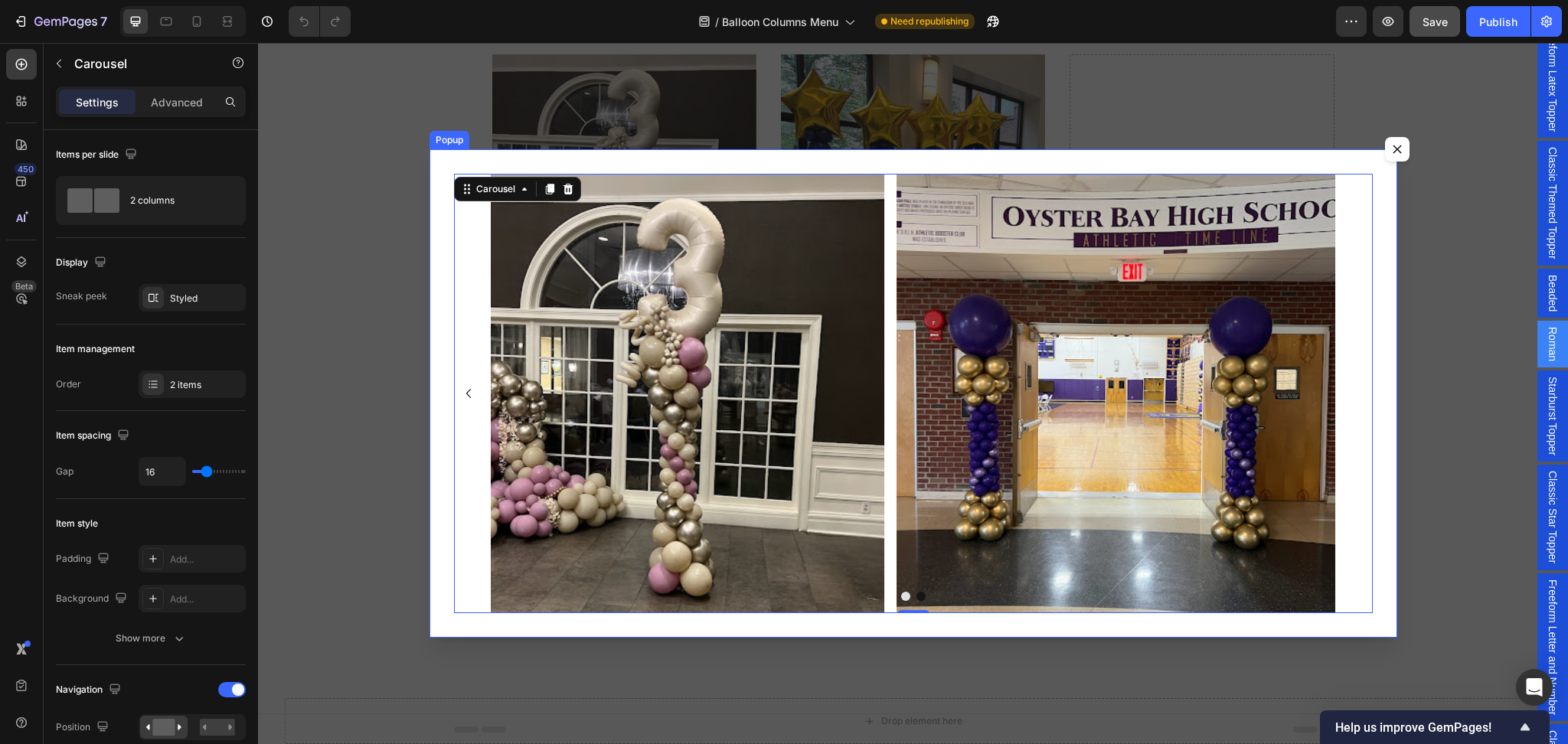
click at [1392, 148] on icon "Dialog content" at bounding box center [1397, 149] width 9 height 9
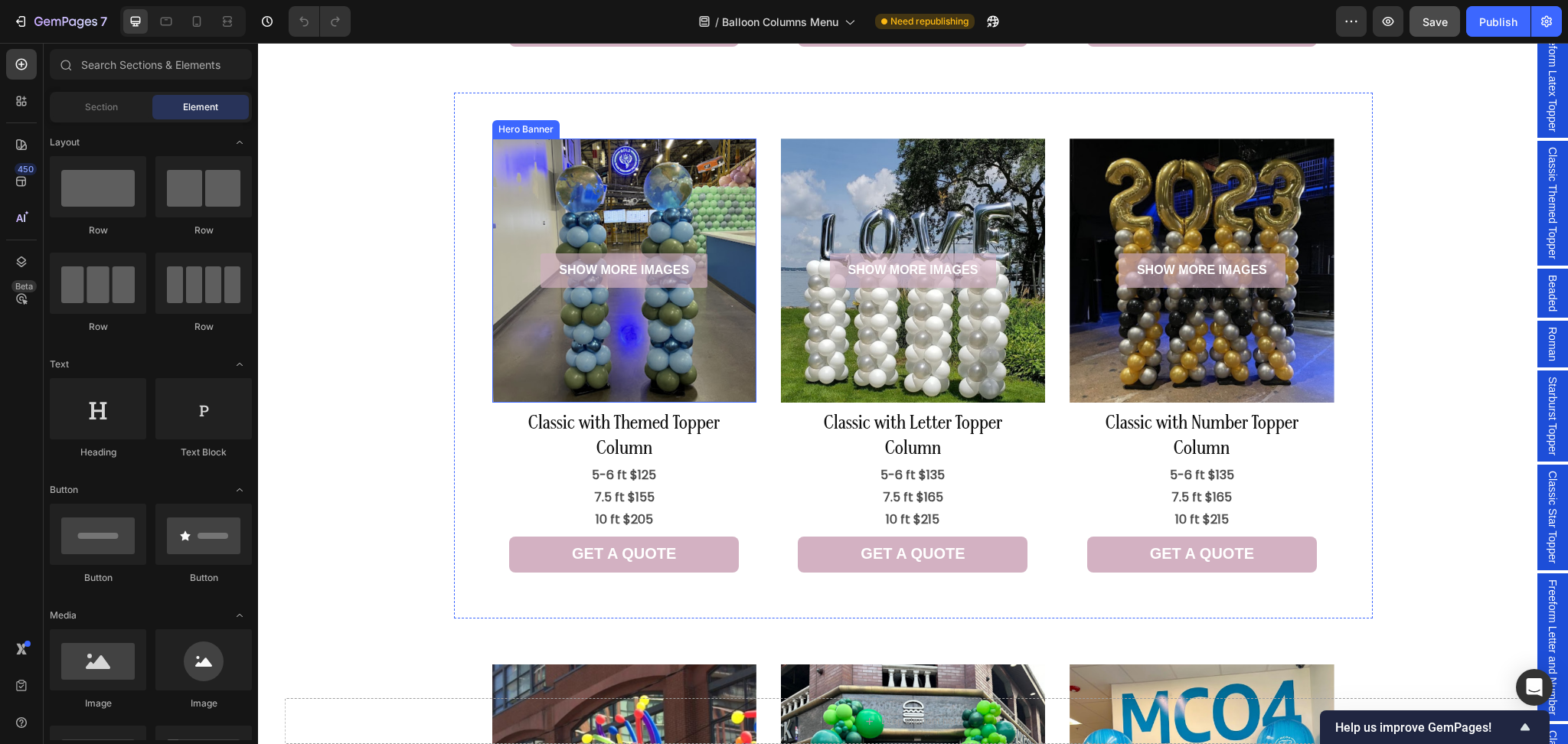
scroll to position [774, 0]
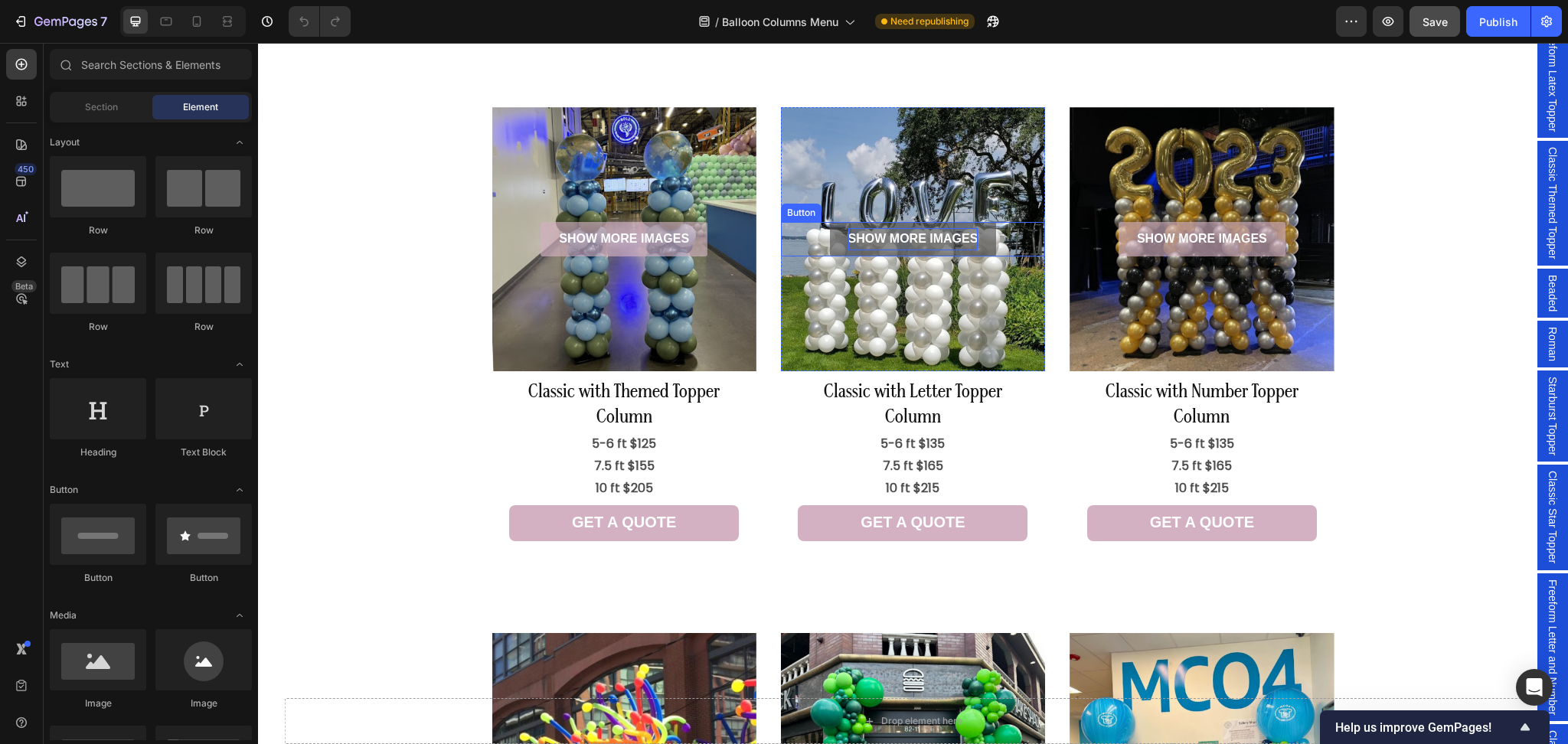
click at [925, 240] on p "SHOW MORE IMAGES" at bounding box center [913, 239] width 130 height 22
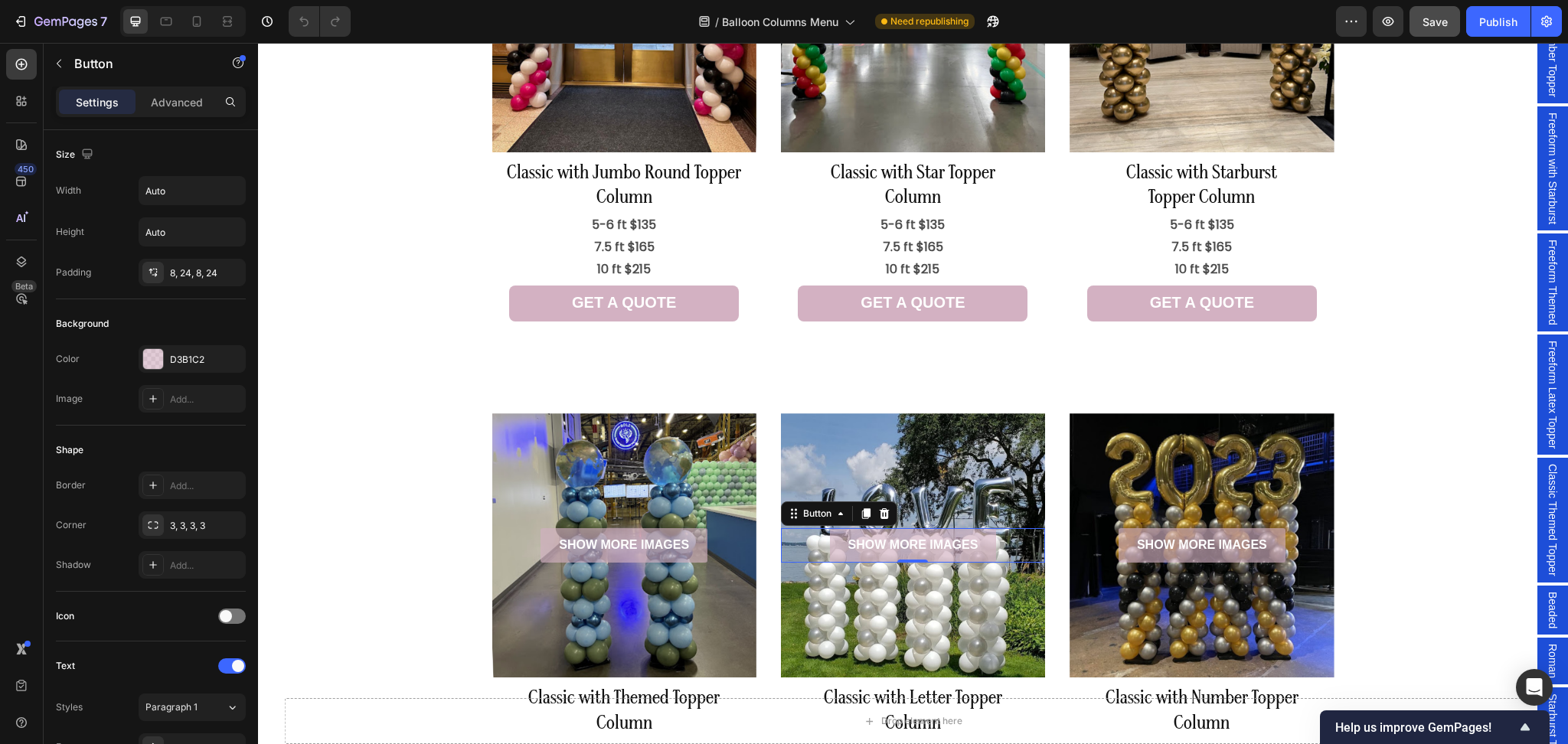
scroll to position [0, 0]
click at [1545, 87] on span "Classic with Number Topper" at bounding box center [1552, 34] width 15 height 133
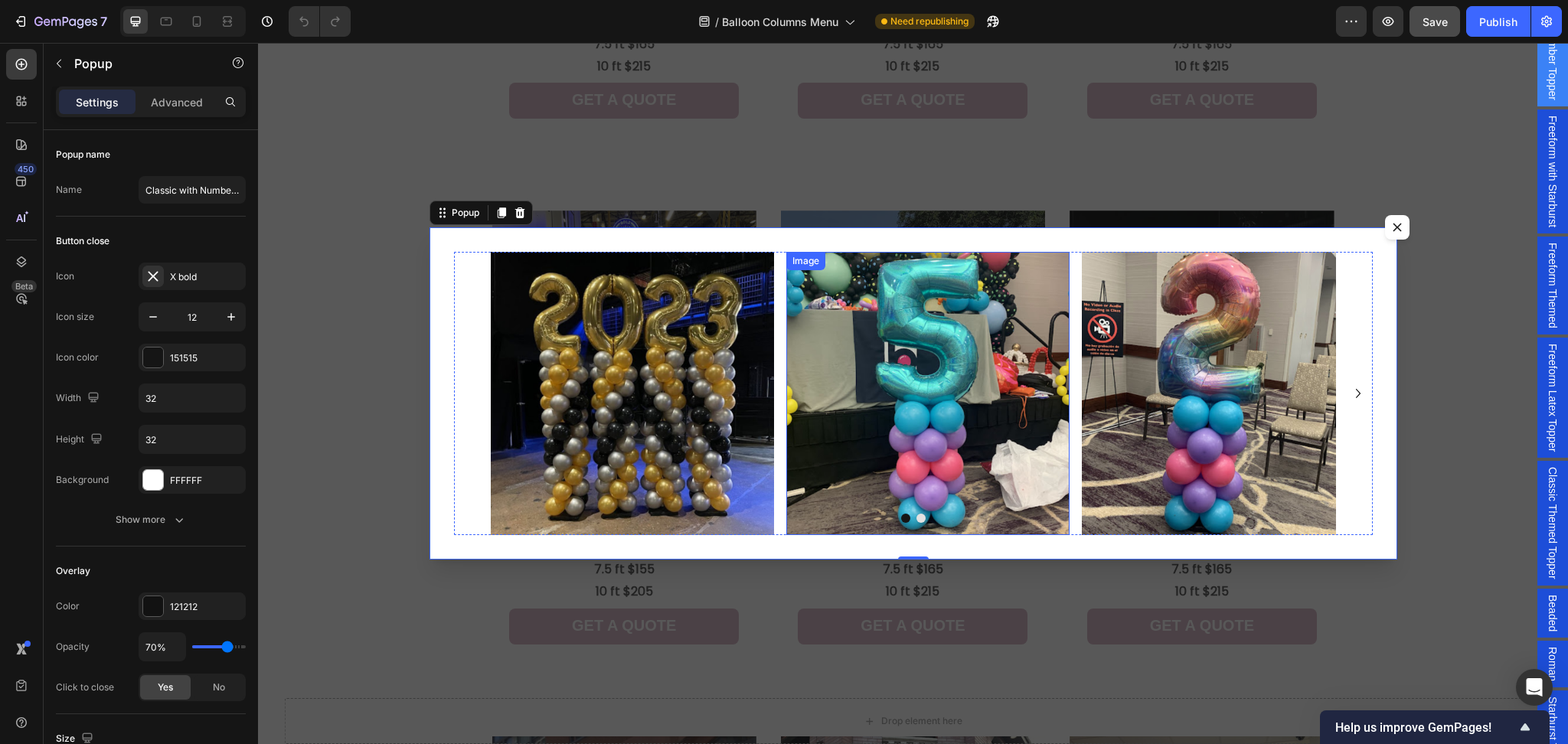
scroll to position [671, 0]
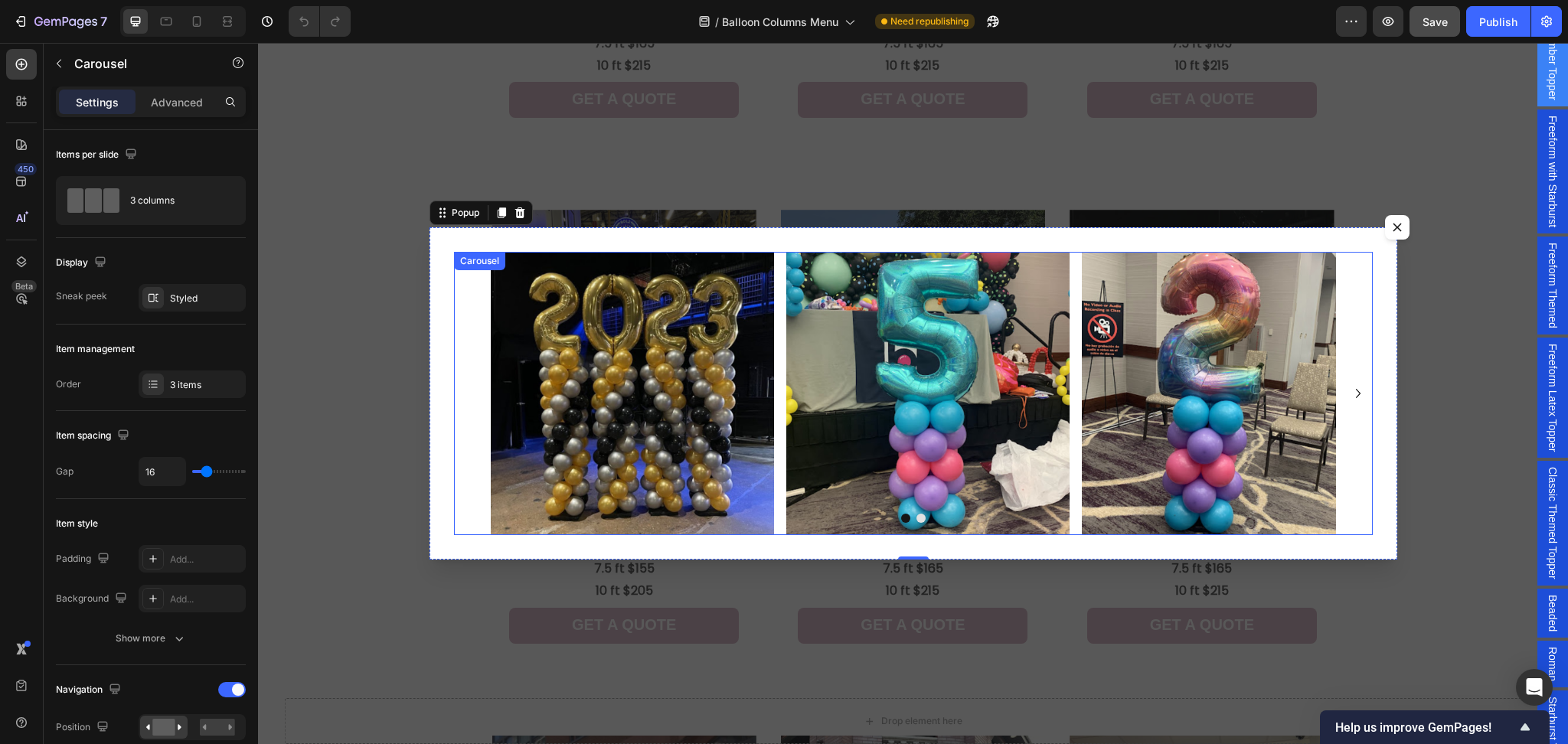
click at [1349, 390] on icon "Carousel Next Arrow" at bounding box center [1357, 393] width 18 height 18
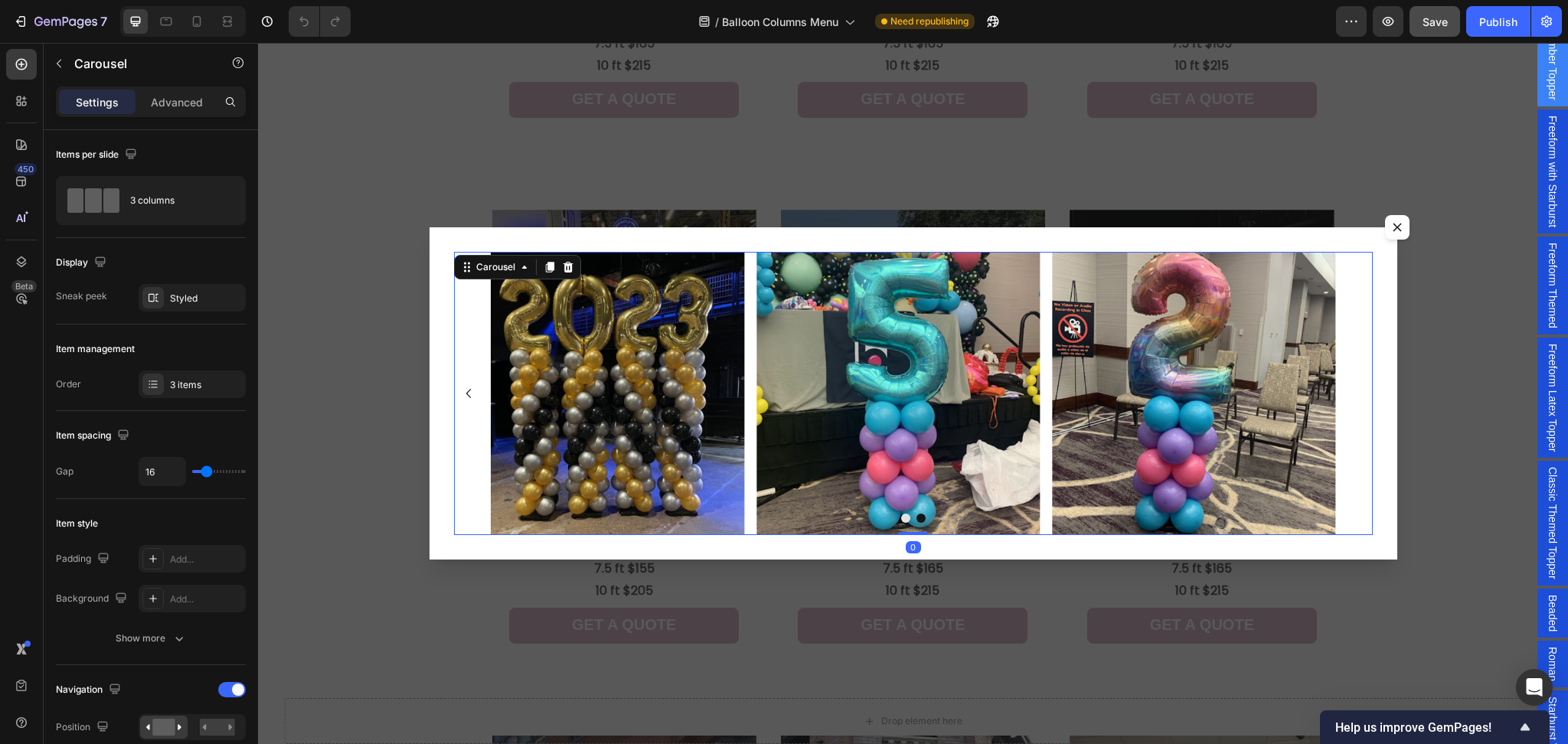
click at [1349, 390] on div "Image Image Image" at bounding box center [913, 393] width 918 height 283
click at [463, 386] on icon "Carousel Back Arrow" at bounding box center [468, 393] width 18 height 18
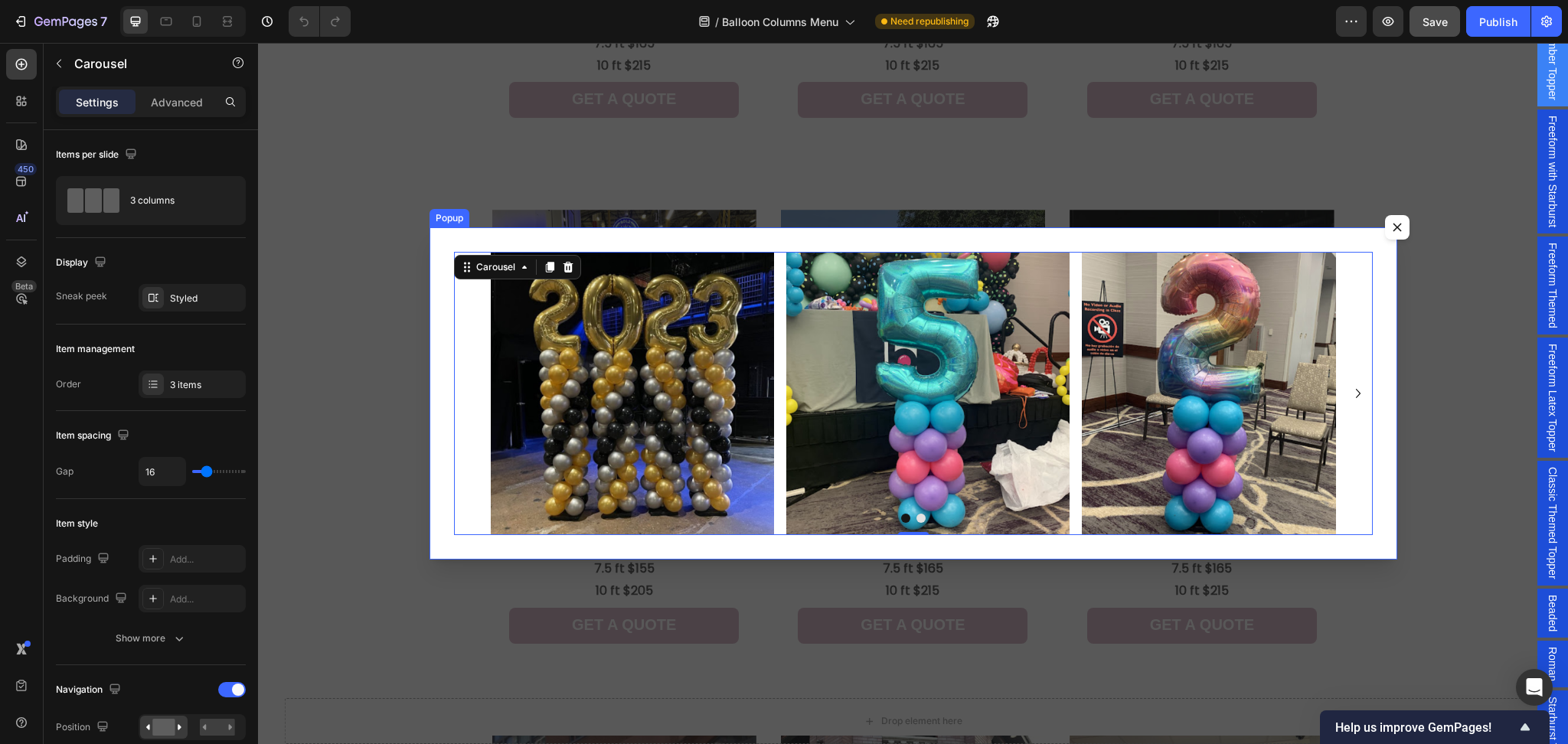
click at [1392, 230] on icon "Dialog content" at bounding box center [1397, 227] width 9 height 9
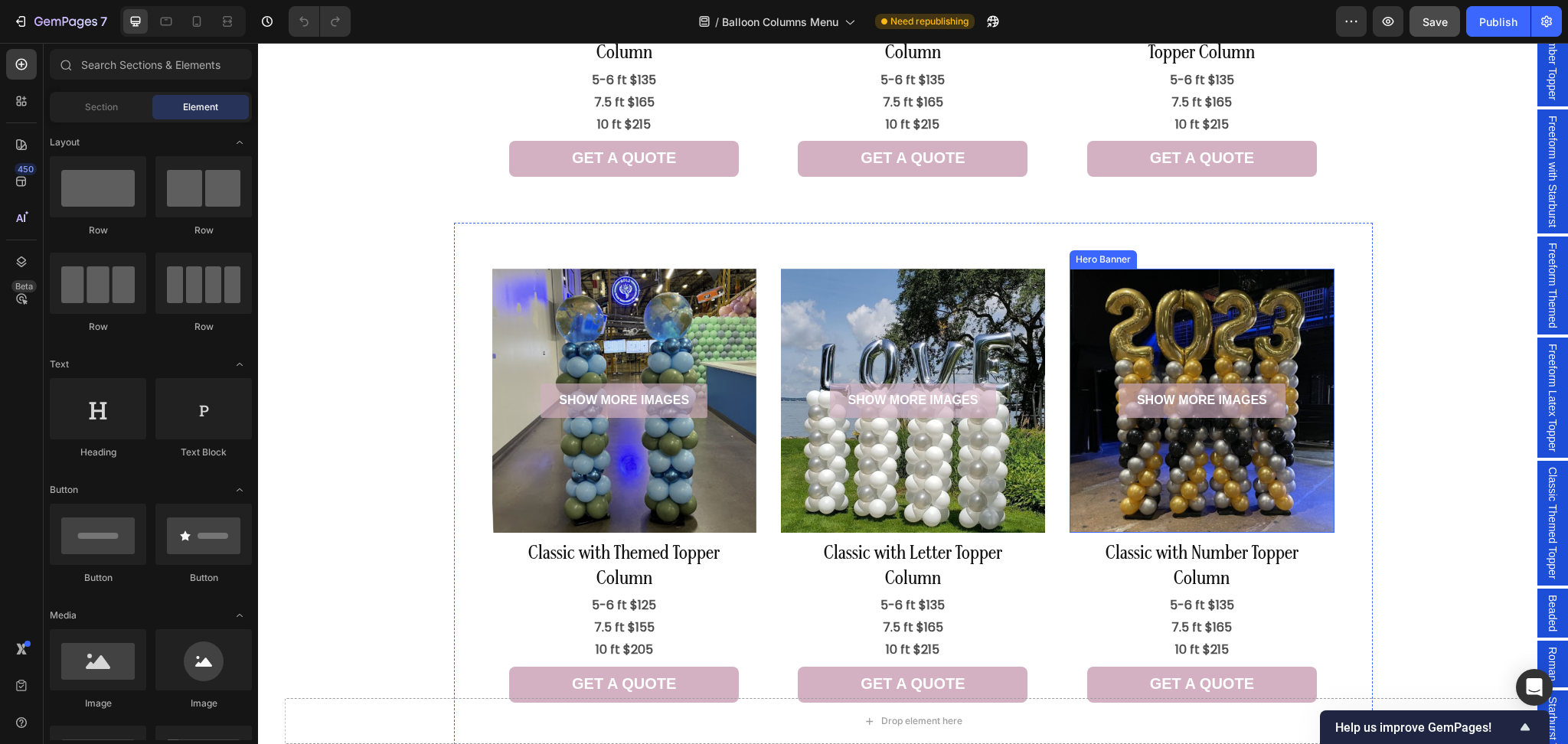
scroll to position [714, 0]
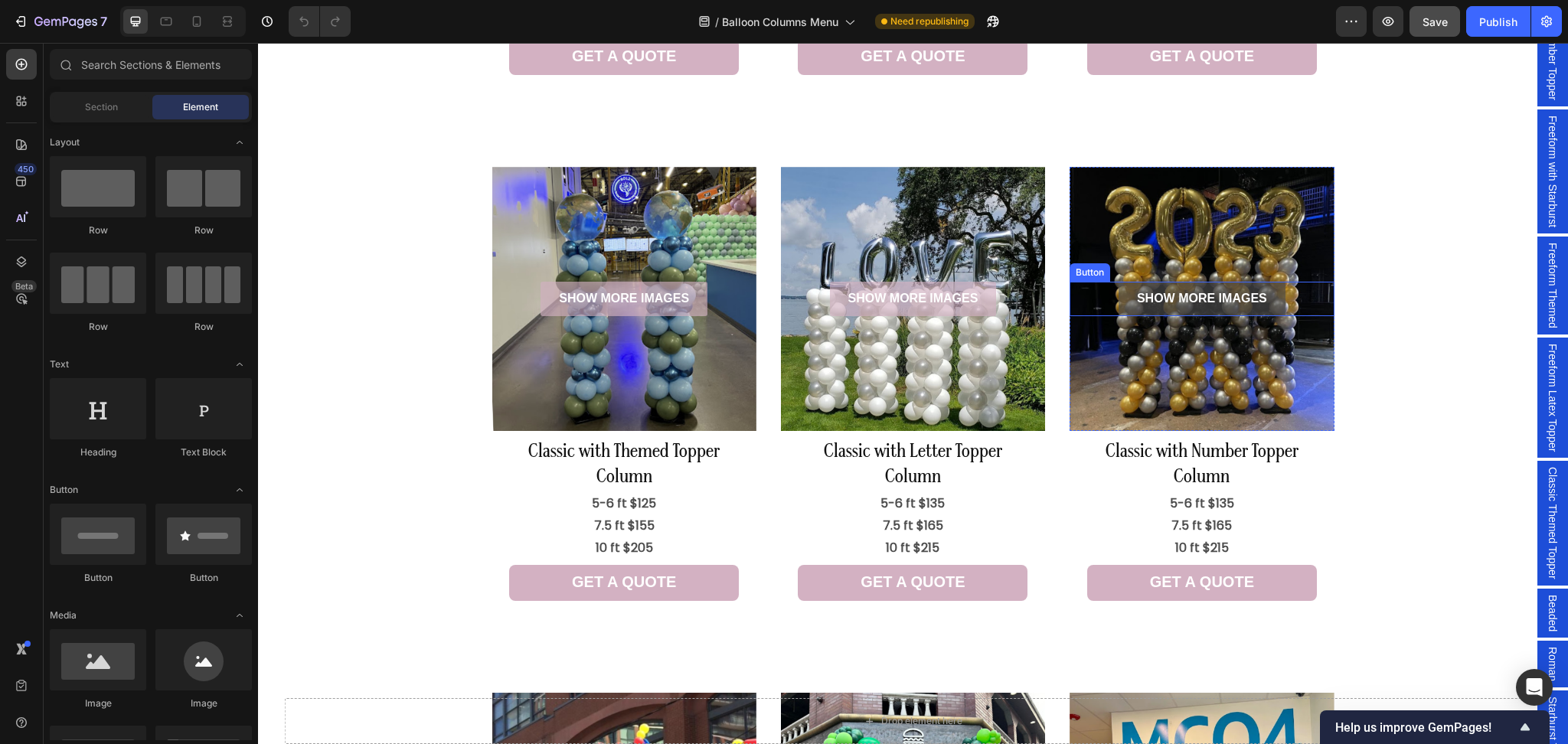
click at [1223, 309] on link "SHOW MORE IMAGES" at bounding box center [1202, 298] width 167 height 34
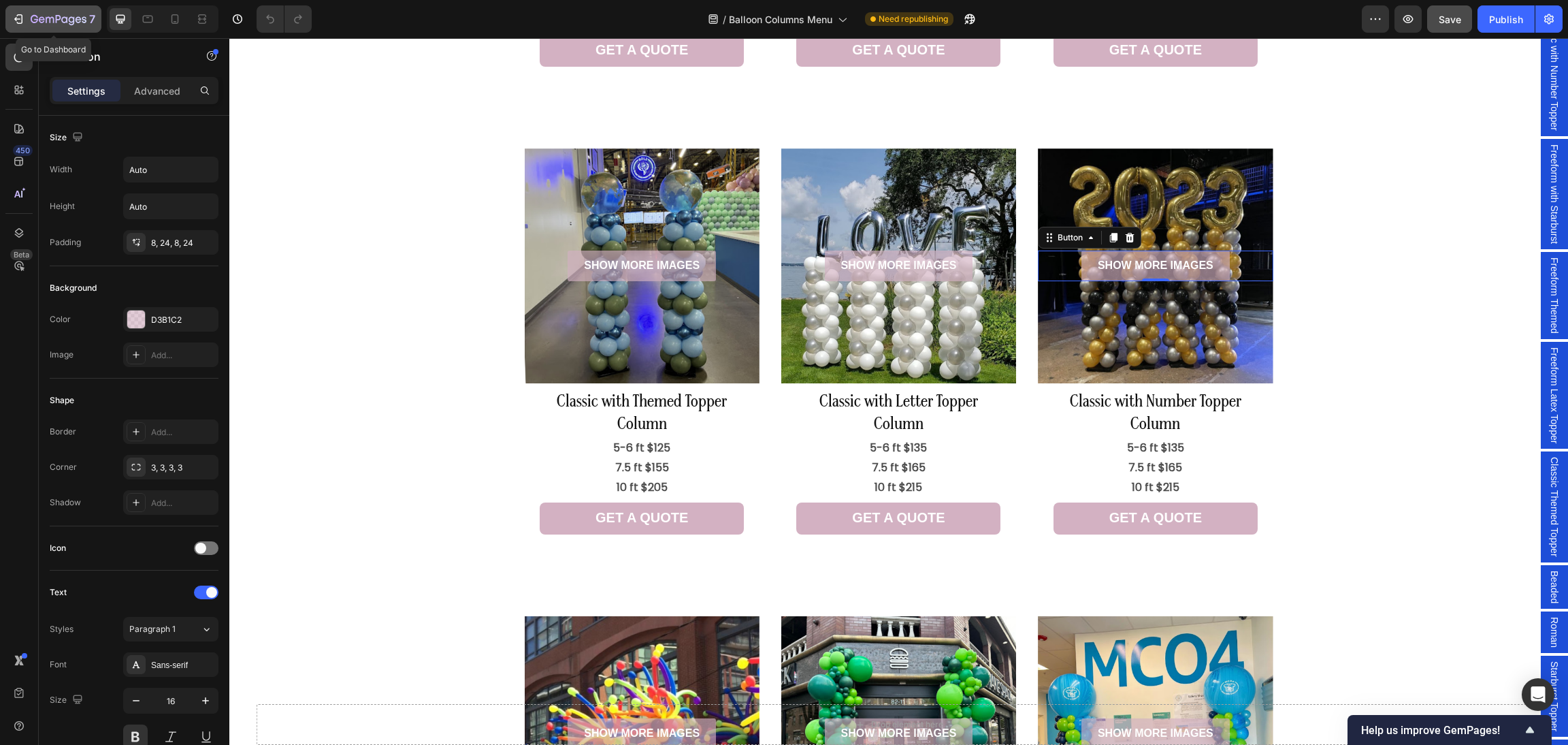
click at [43, 20] on icon "button" at bounding box center [59, 20] width 56 height 12
